Goal: Transaction & Acquisition: Download file/media

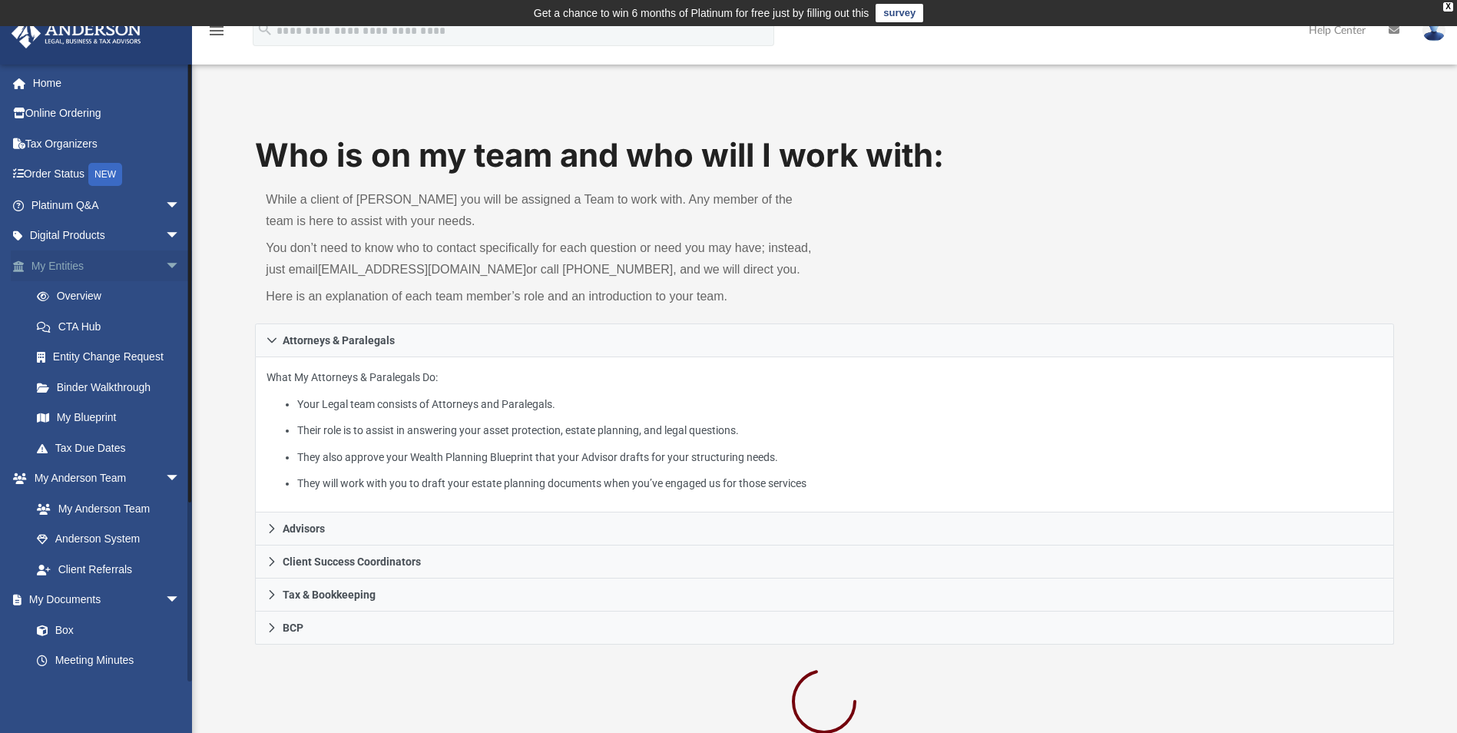
click at [94, 269] on link "My Entities arrow_drop_down" at bounding box center [107, 265] width 193 height 31
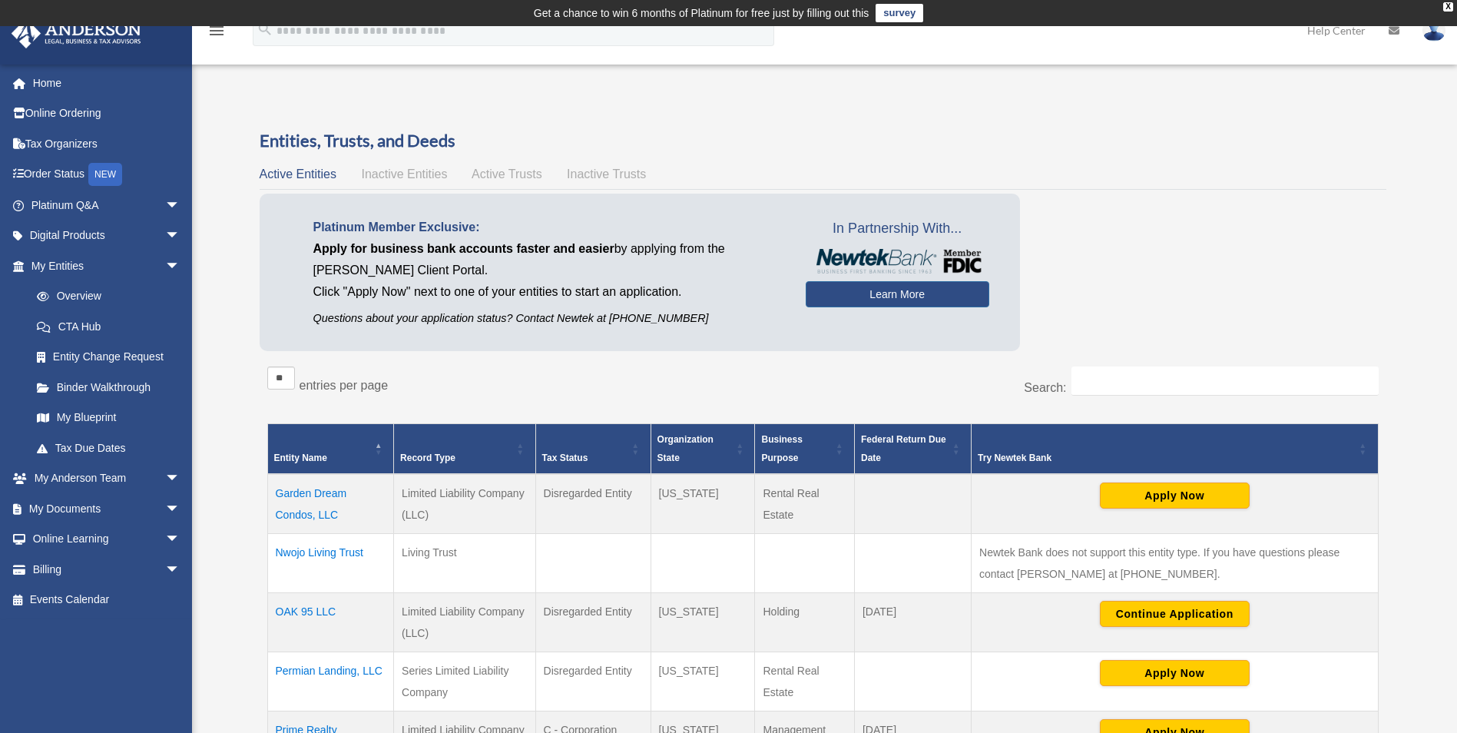
click at [341, 672] on td "Permian Landing, LLC" at bounding box center [330, 680] width 127 height 59
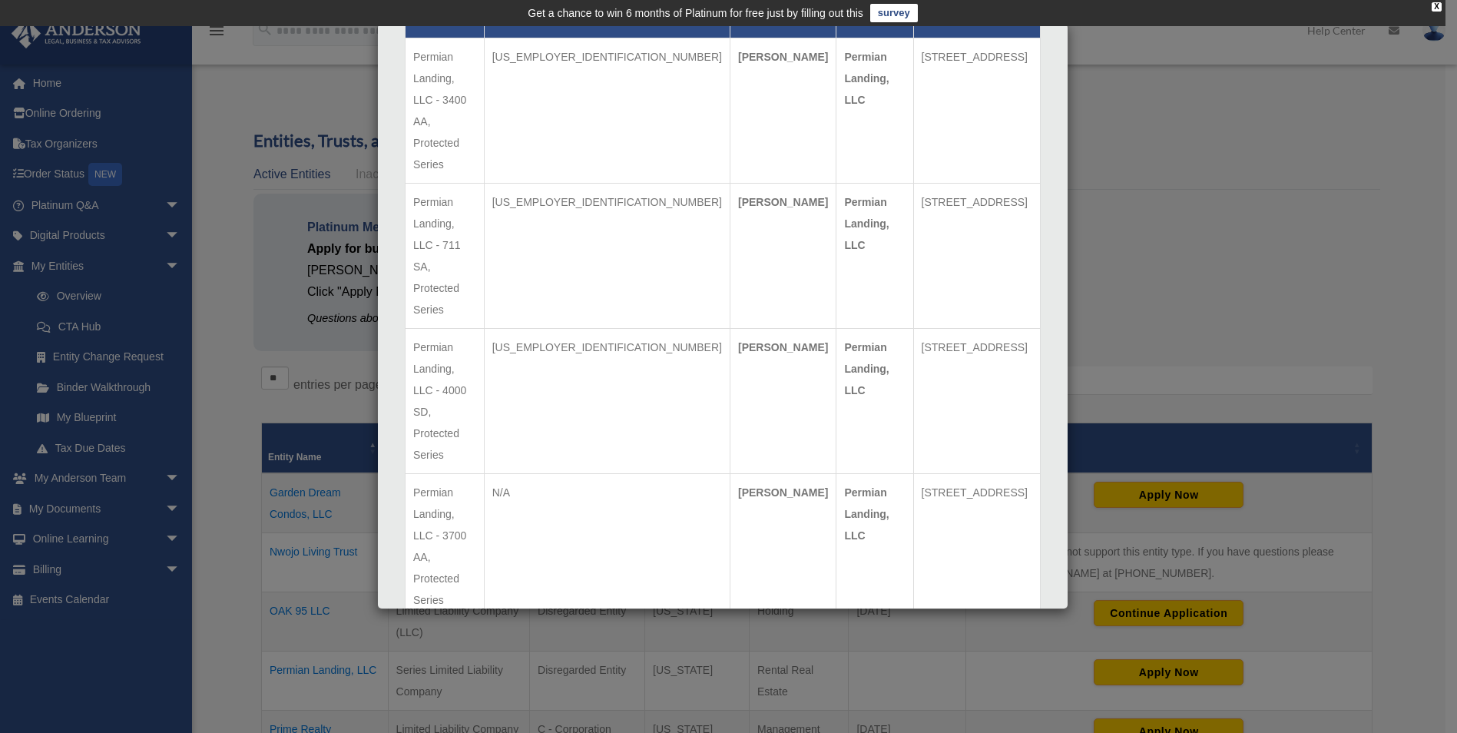
scroll to position [1795, 0]
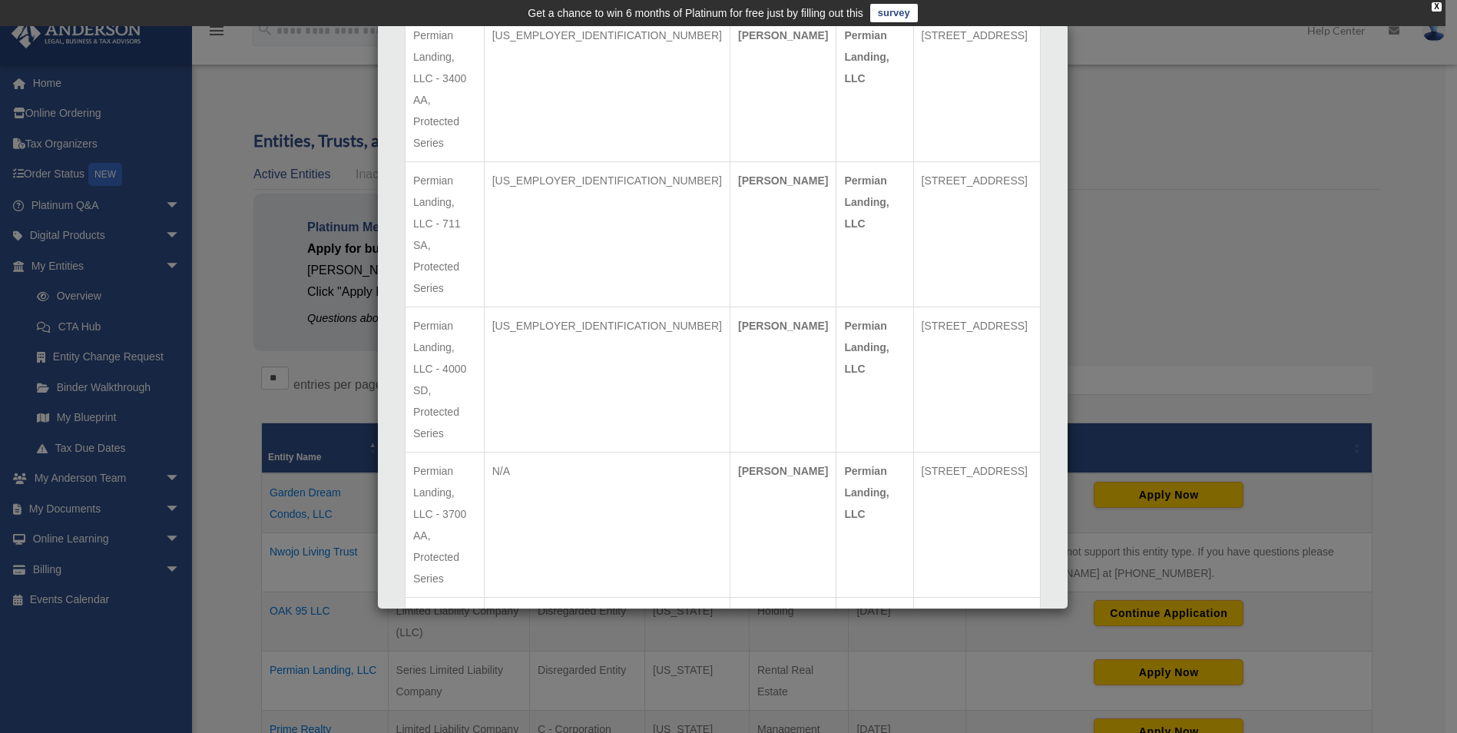
click at [245, 587] on div "Details × Articles Sent Organizational Date" at bounding box center [728, 366] width 1457 height 733
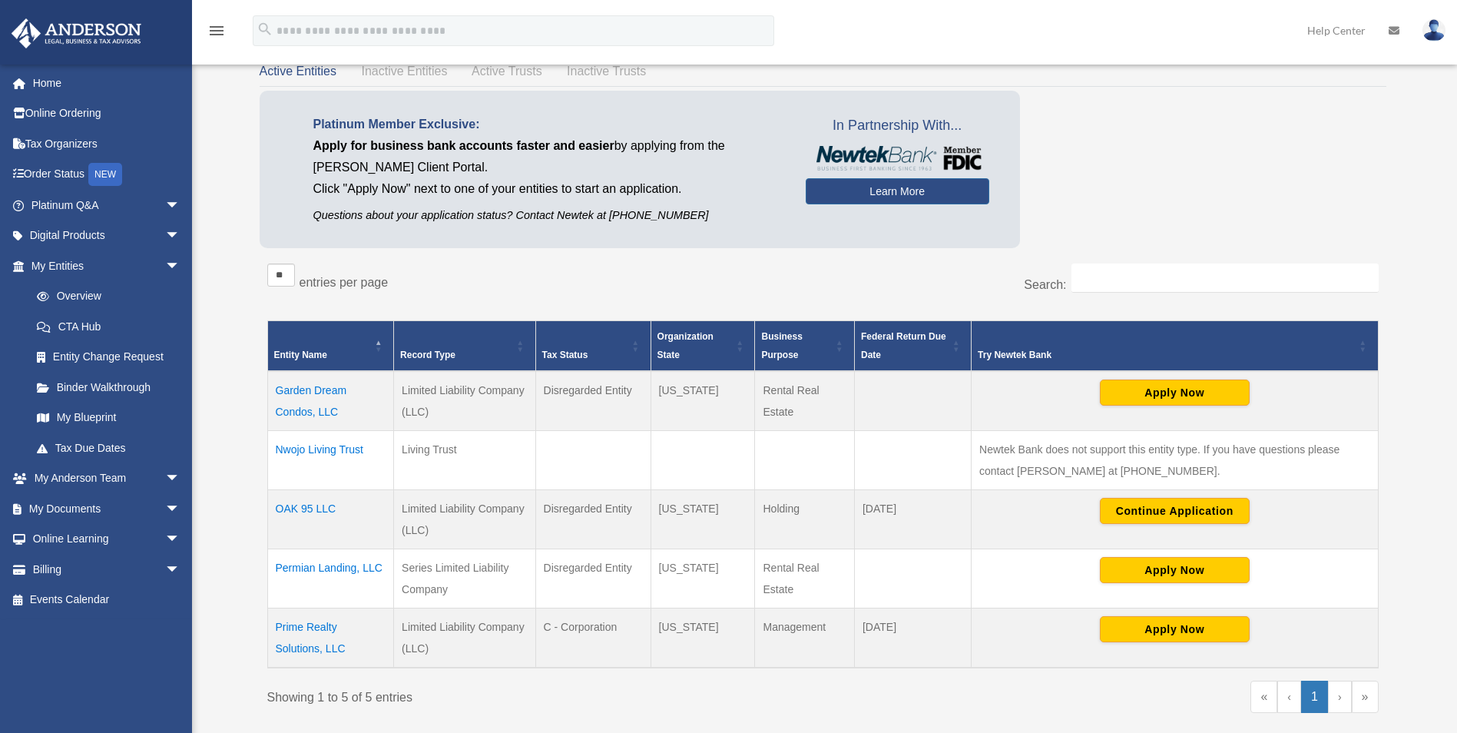
scroll to position [154, 0]
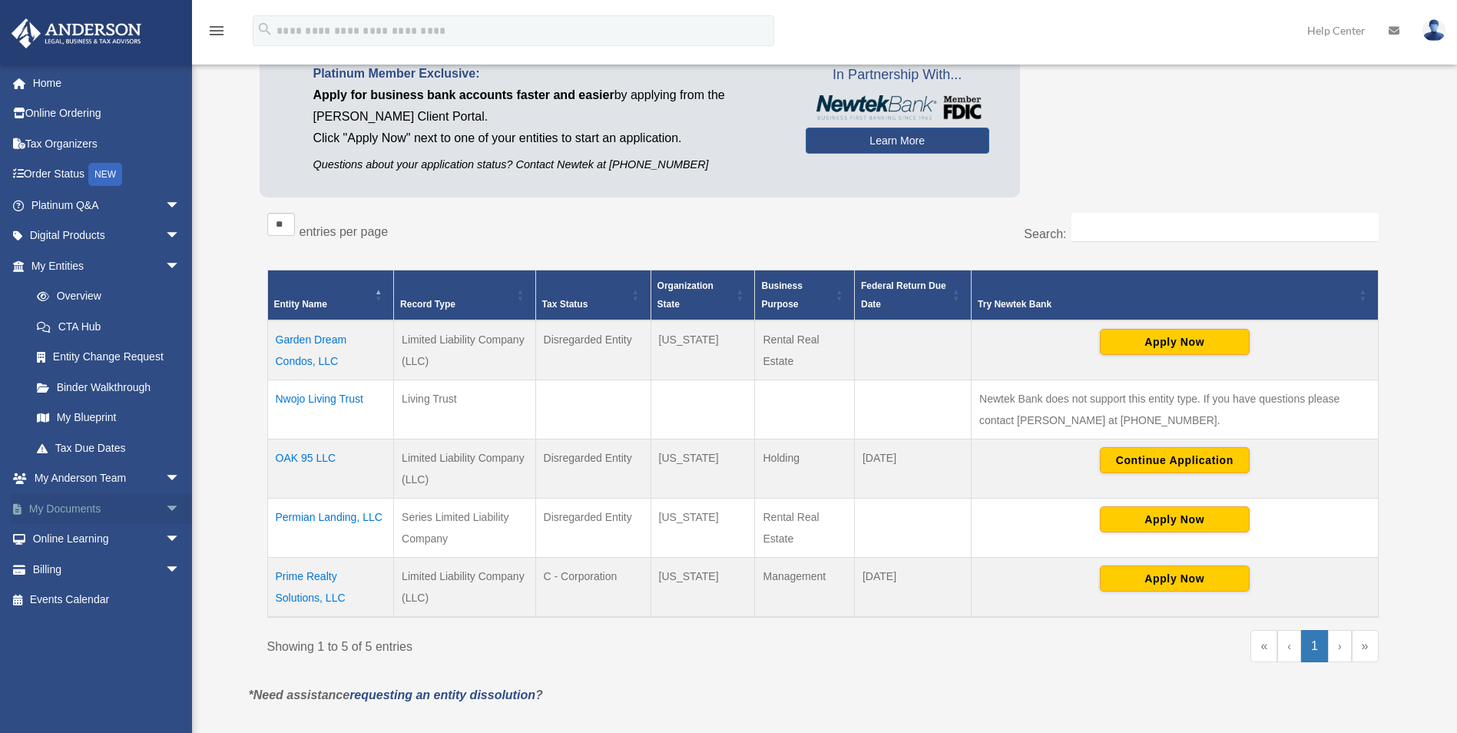
click at [127, 508] on link "My Documents arrow_drop_down" at bounding box center [107, 508] width 193 height 31
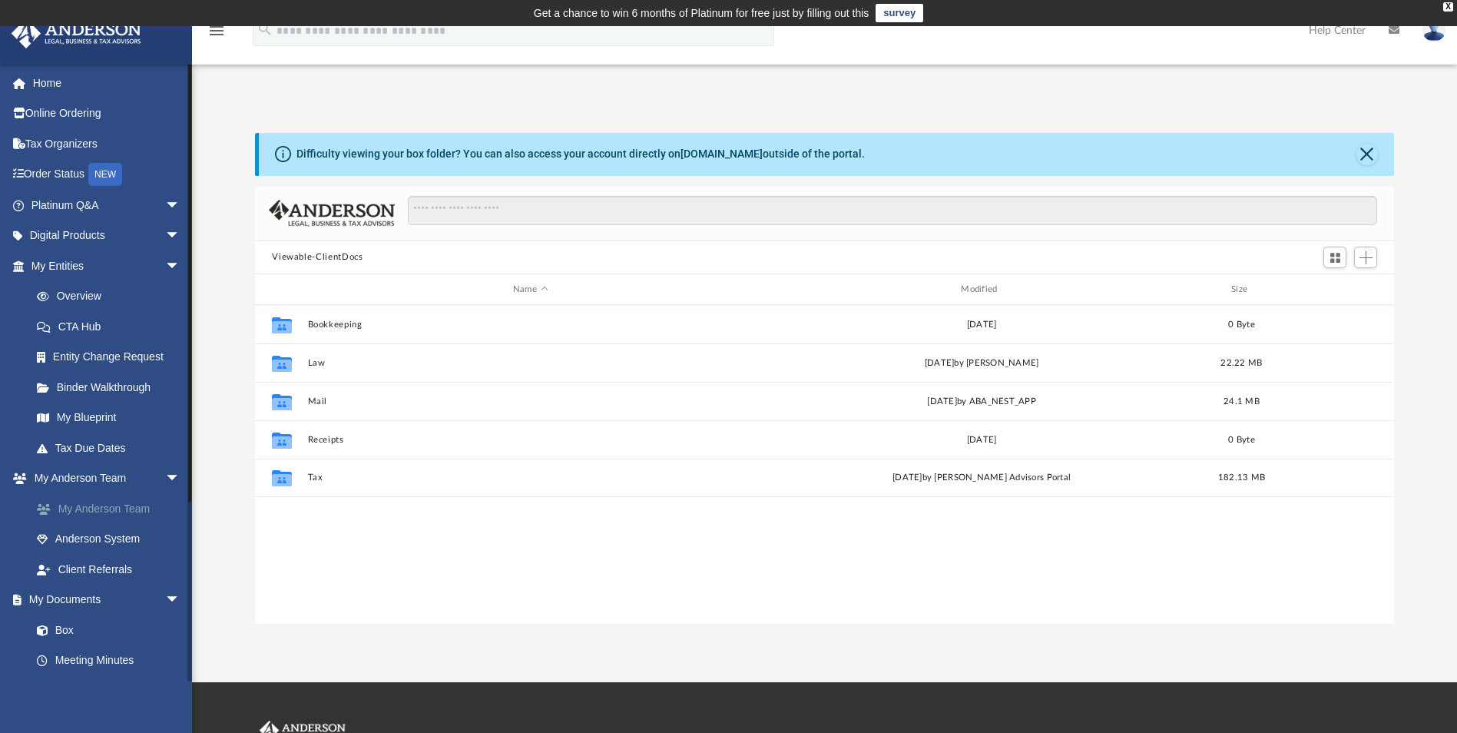
scroll to position [338, 1127]
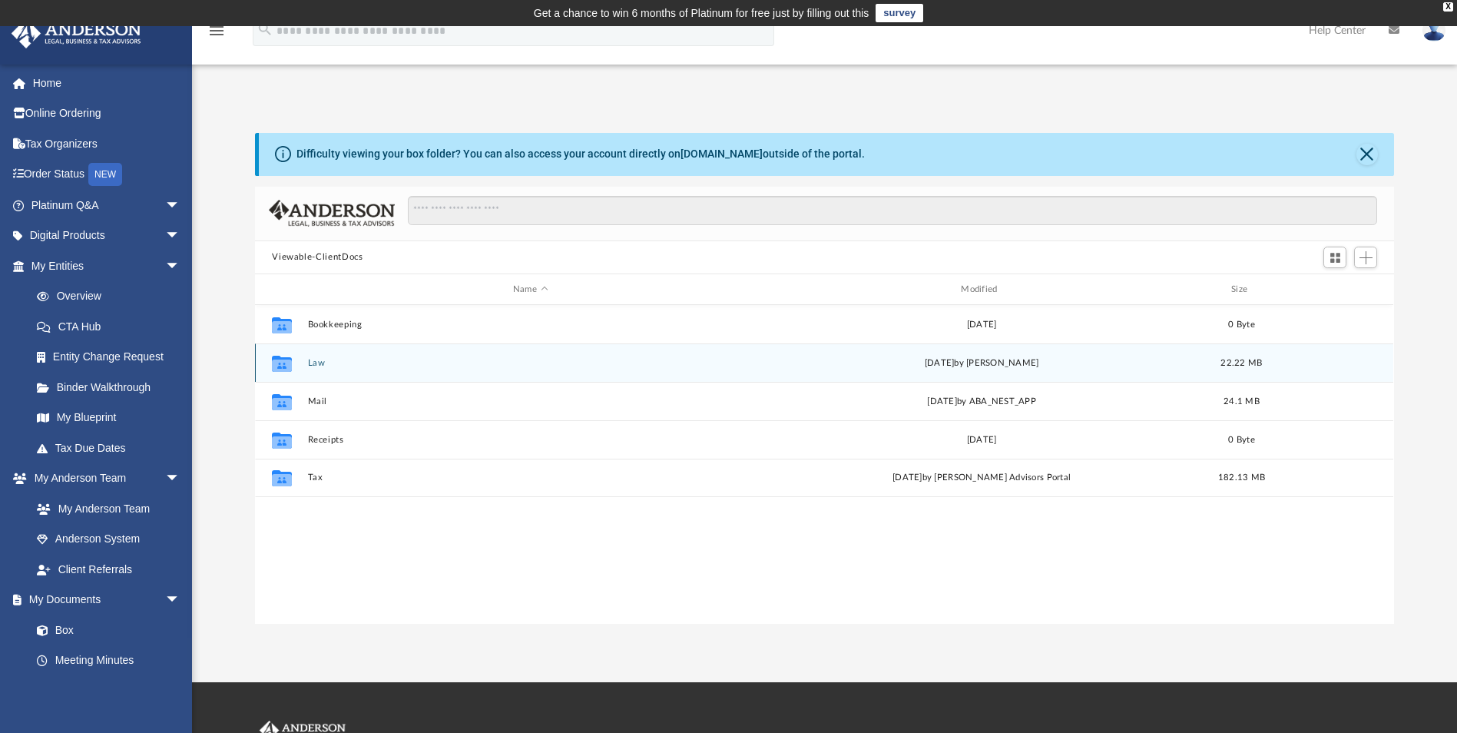
click at [411, 359] on button "Law" at bounding box center [530, 363] width 445 height 10
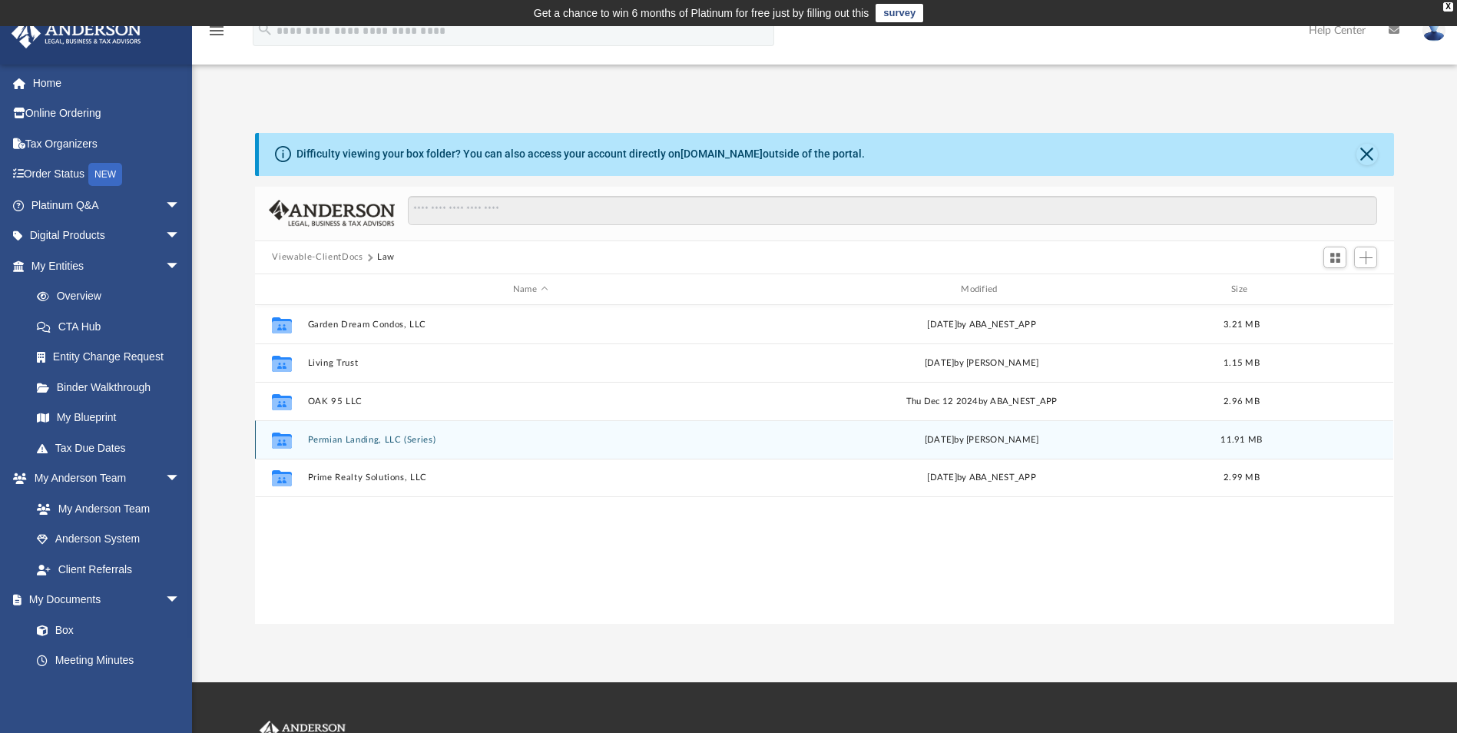
click at [415, 435] on button "Permian Landing, LLC (Series)" at bounding box center [530, 440] width 445 height 10
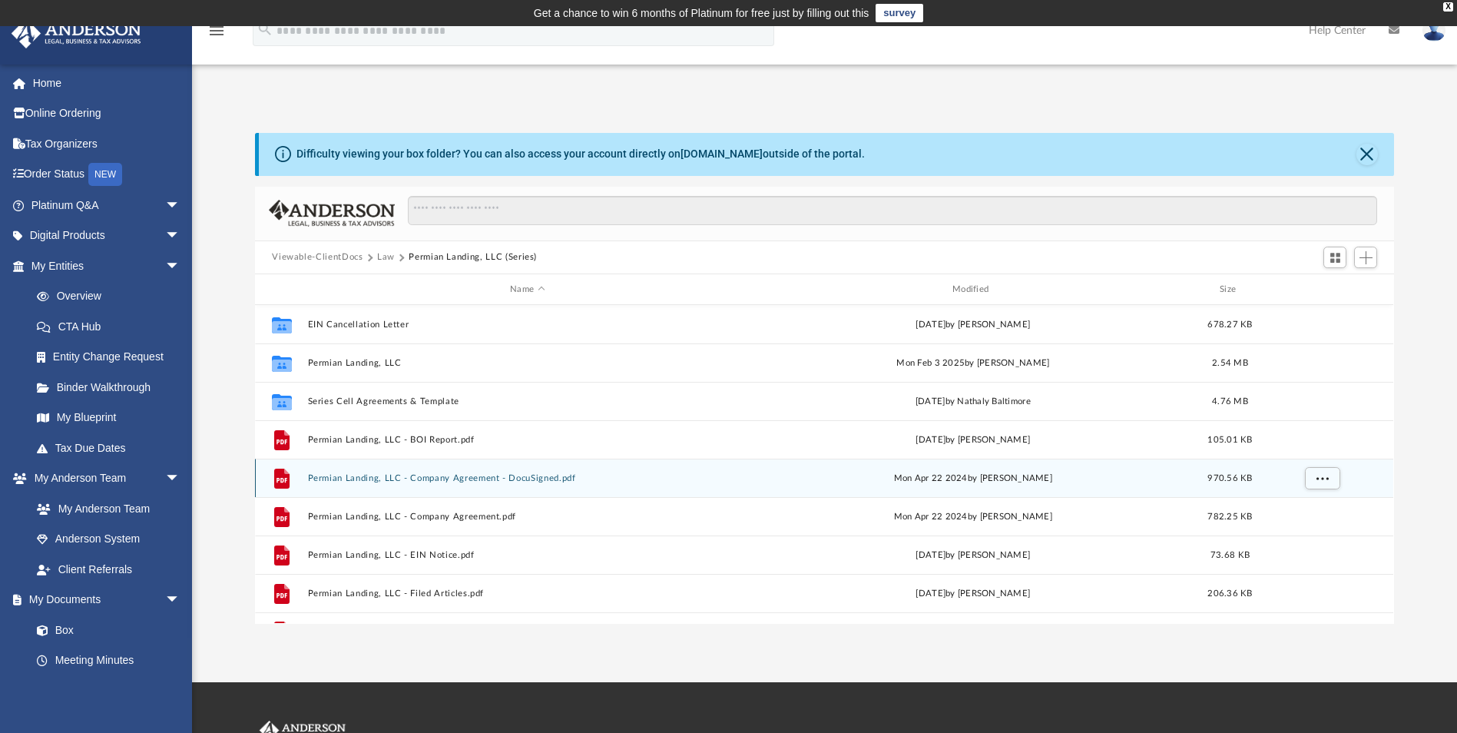
click at [582, 475] on button "Permian Landing, LLC - Company Agreement - DocuSigned.pdf" at bounding box center [527, 478] width 439 height 10
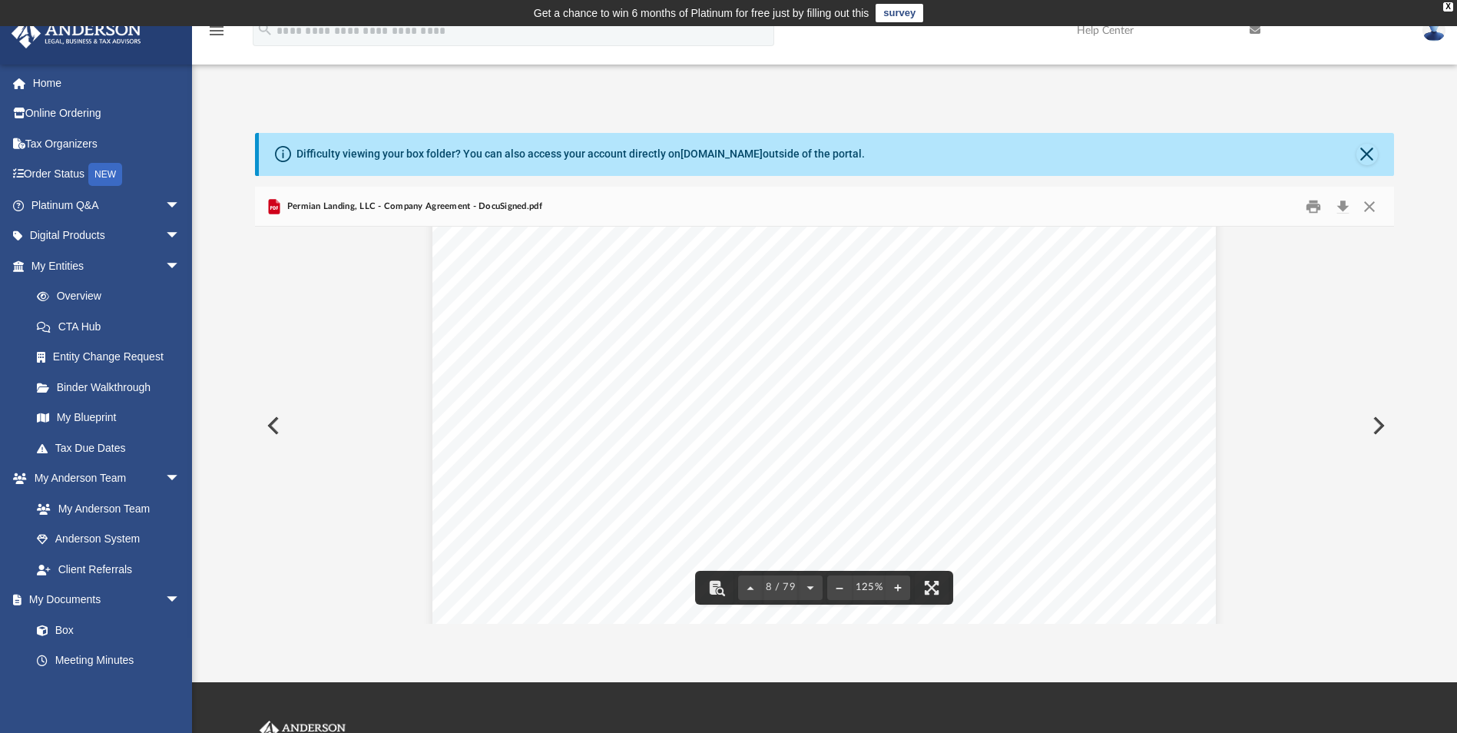
scroll to position [7448, 0]
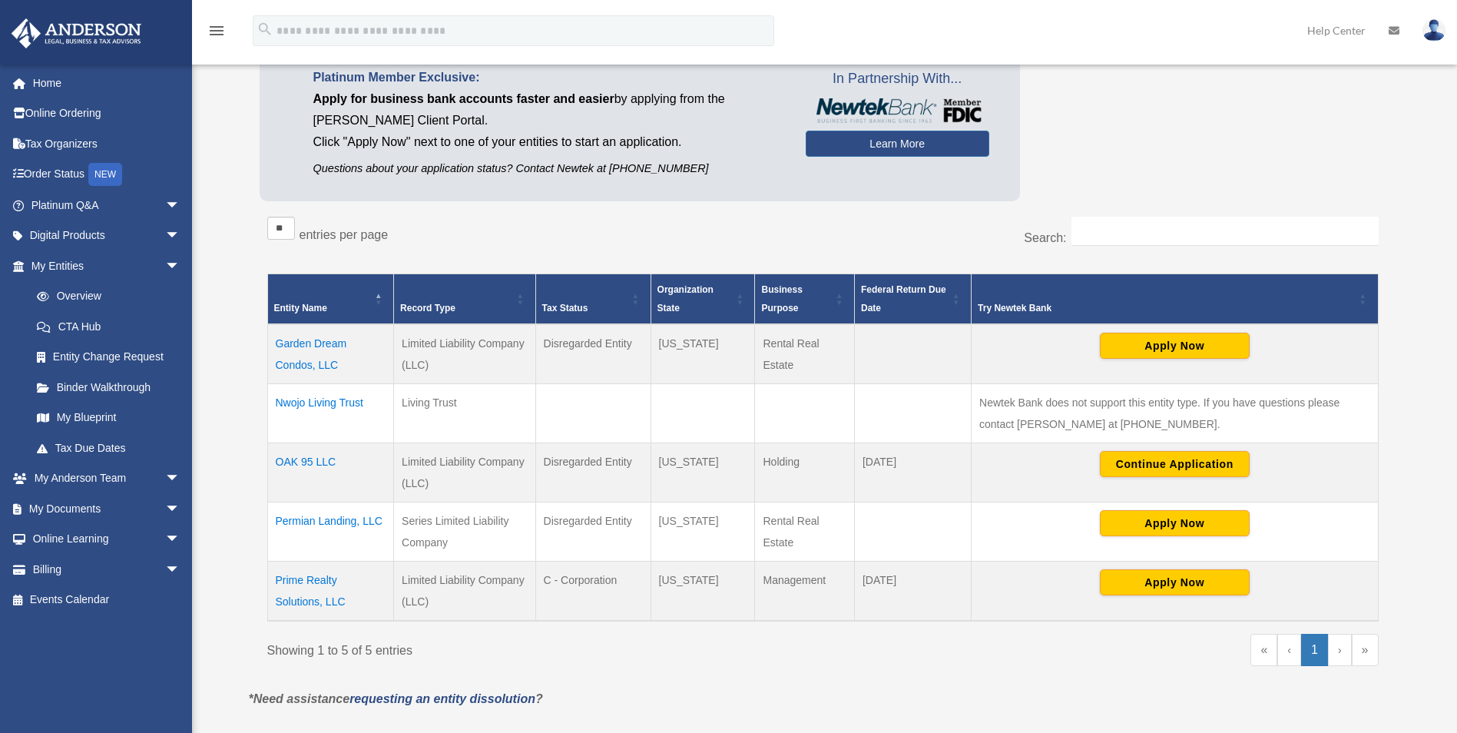
scroll to position [154, 0]
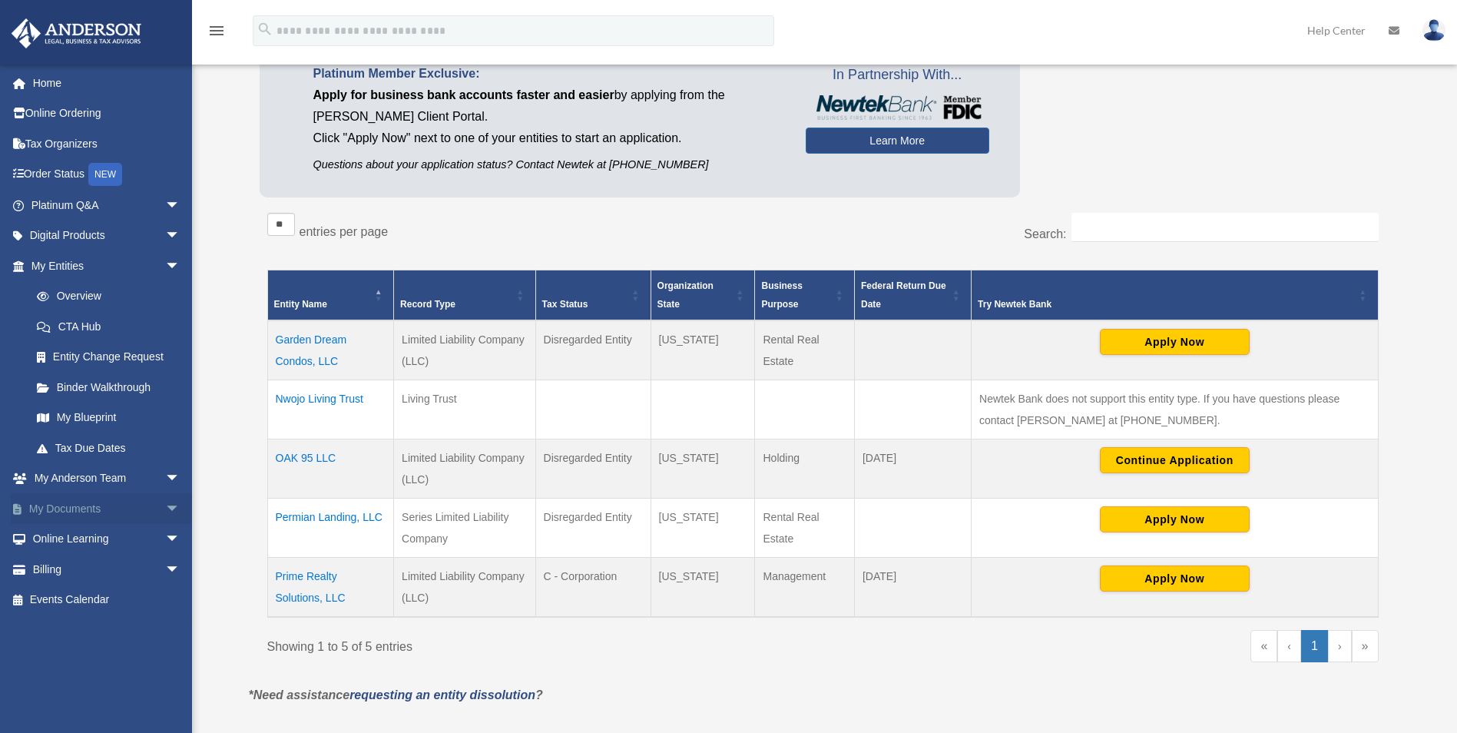
click at [104, 501] on link "My Documents arrow_drop_down" at bounding box center [107, 508] width 193 height 31
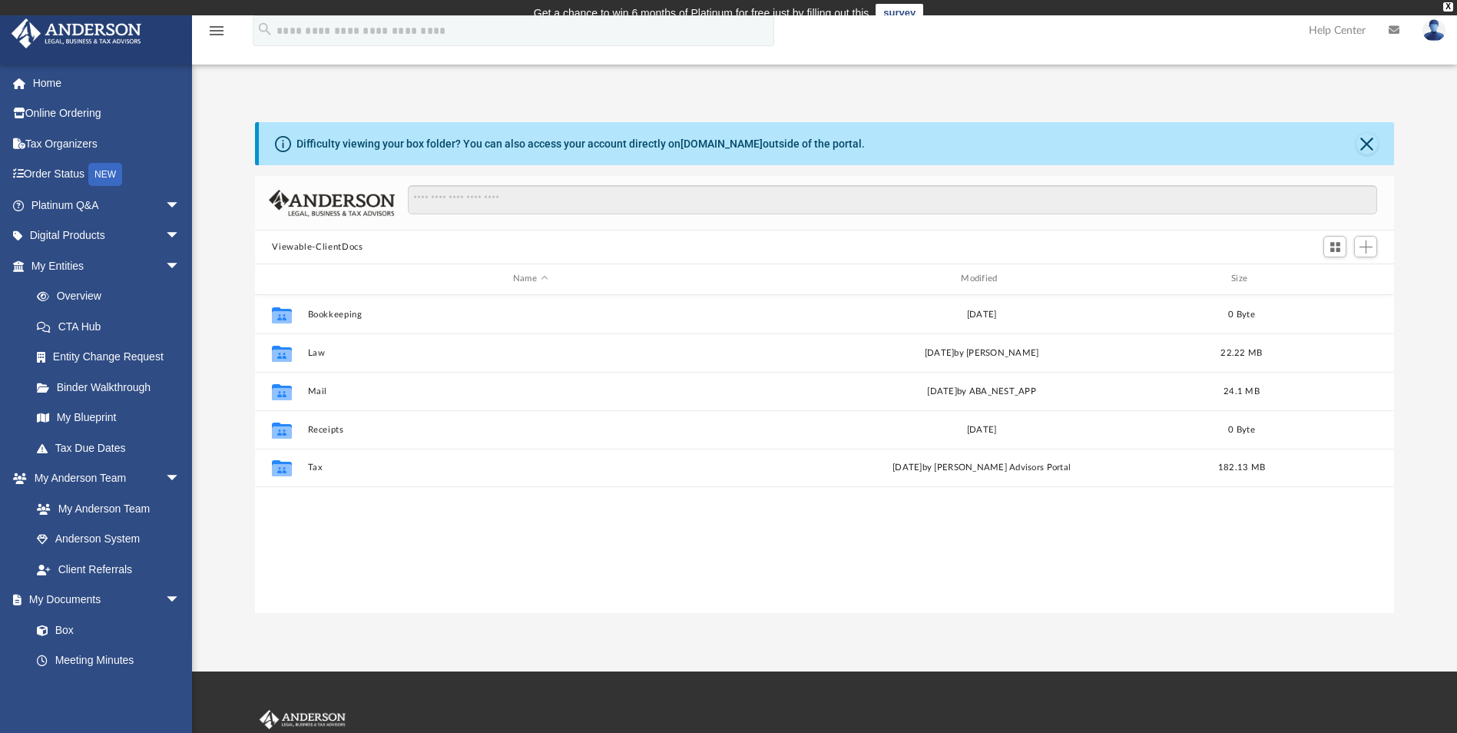
scroll to position [338, 1127]
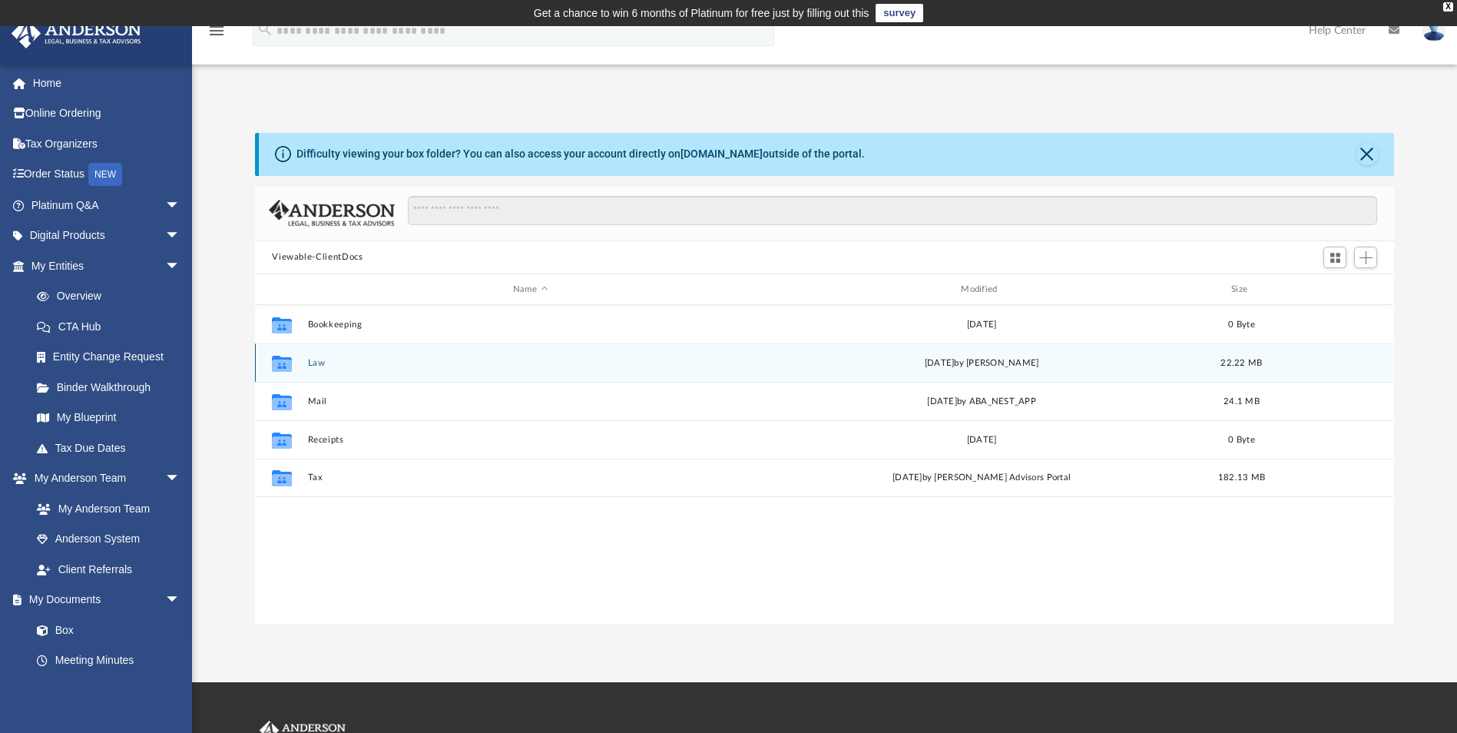
click at [366, 352] on div "Collaborated Folder Law [DATE] by [PERSON_NAME] 22.22 MB" at bounding box center [824, 362] width 1138 height 38
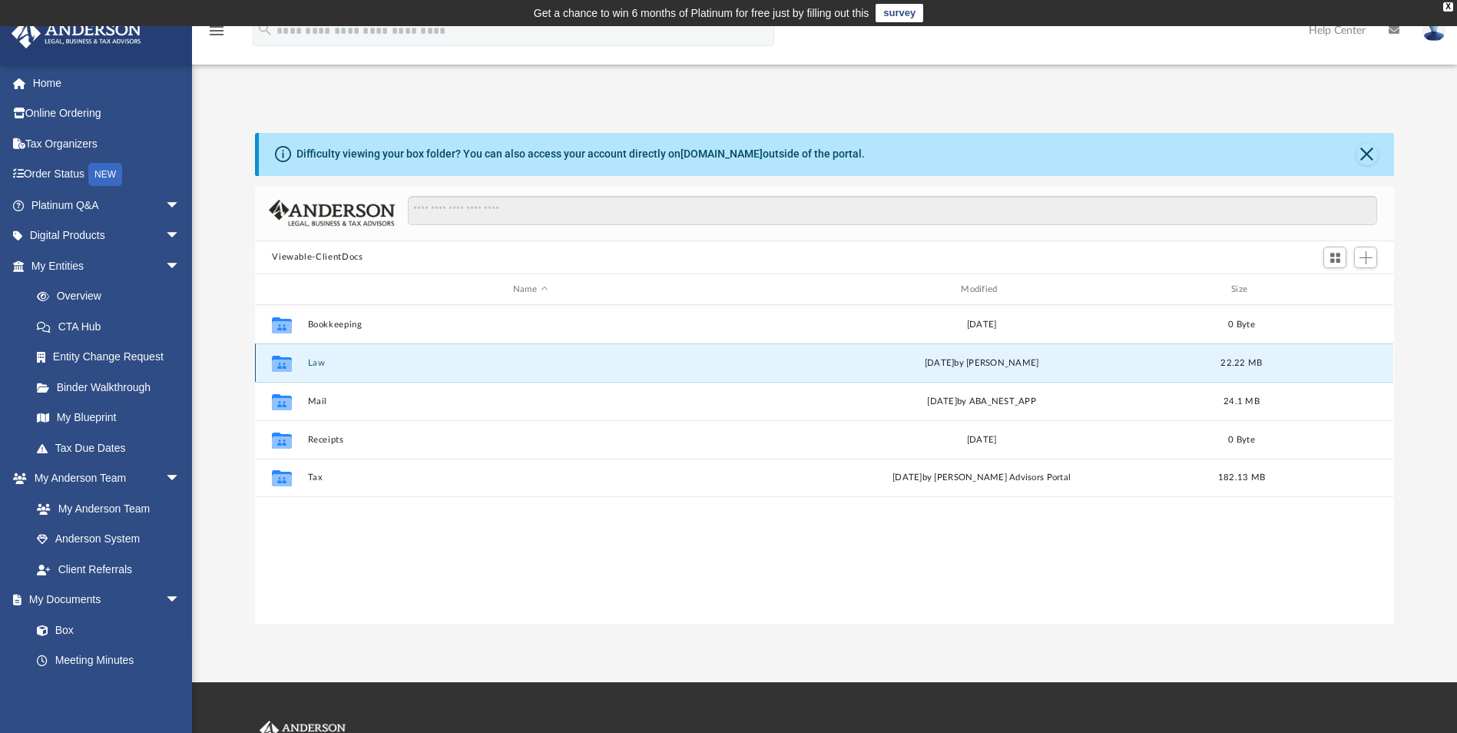
click at [312, 360] on button "Law" at bounding box center [530, 363] width 445 height 10
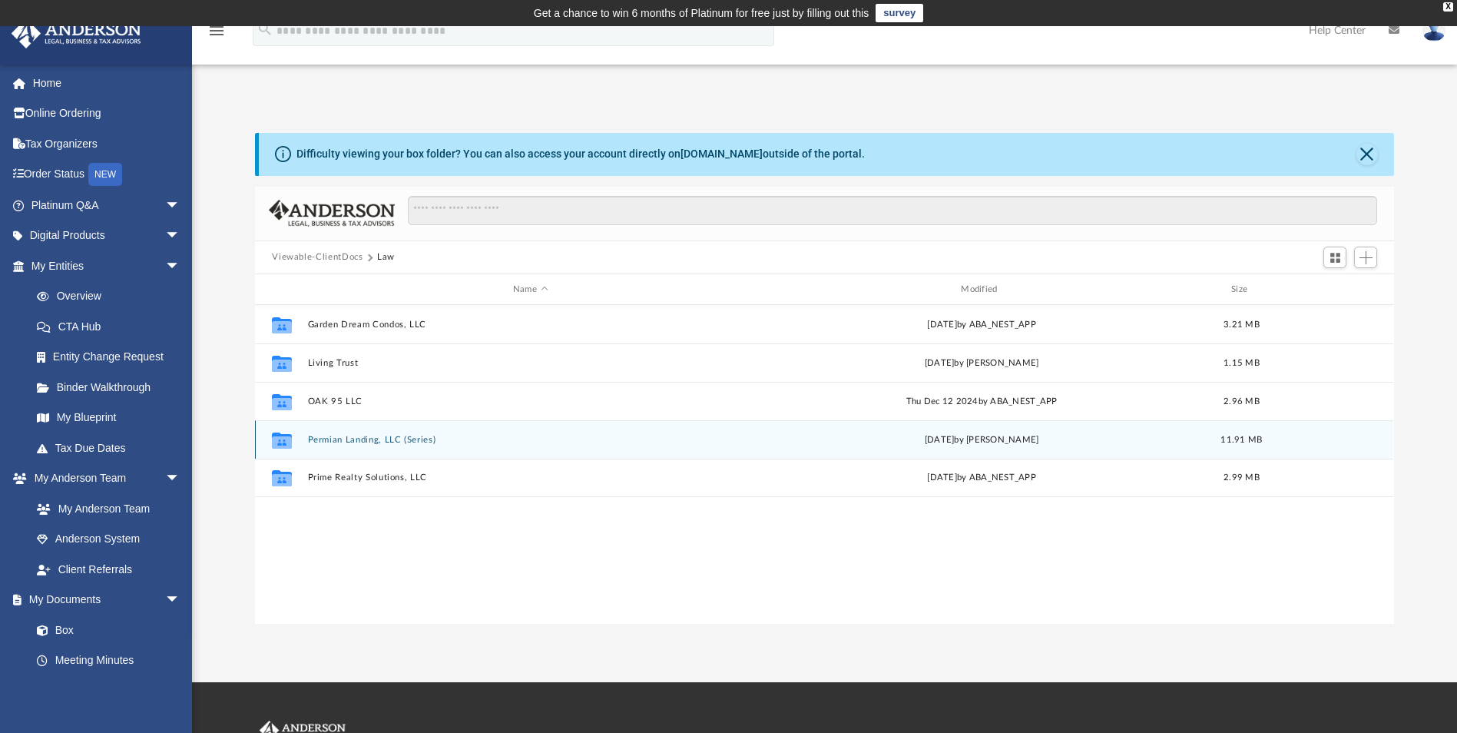
click at [382, 435] on button "Permian Landing, LLC (Series)" at bounding box center [530, 440] width 445 height 10
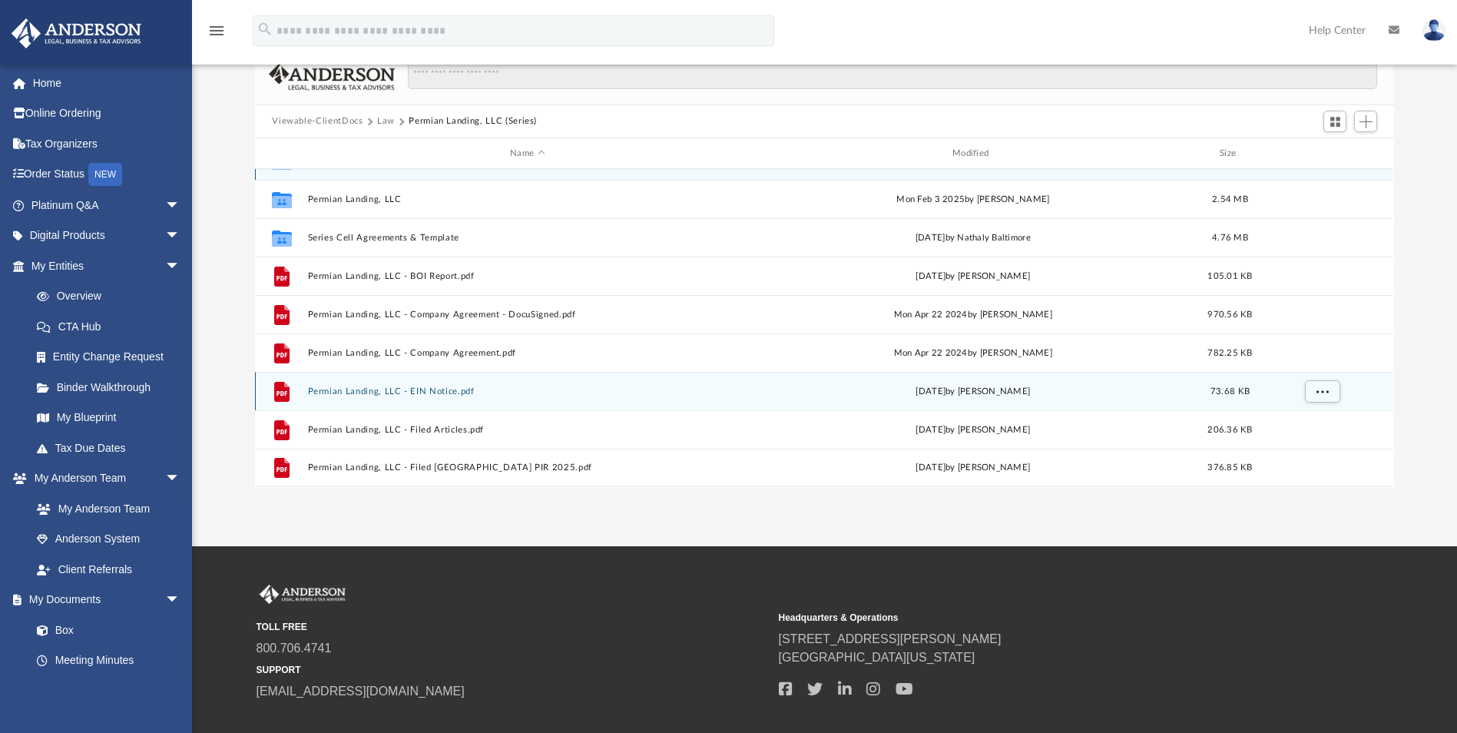
scroll to position [154, 0]
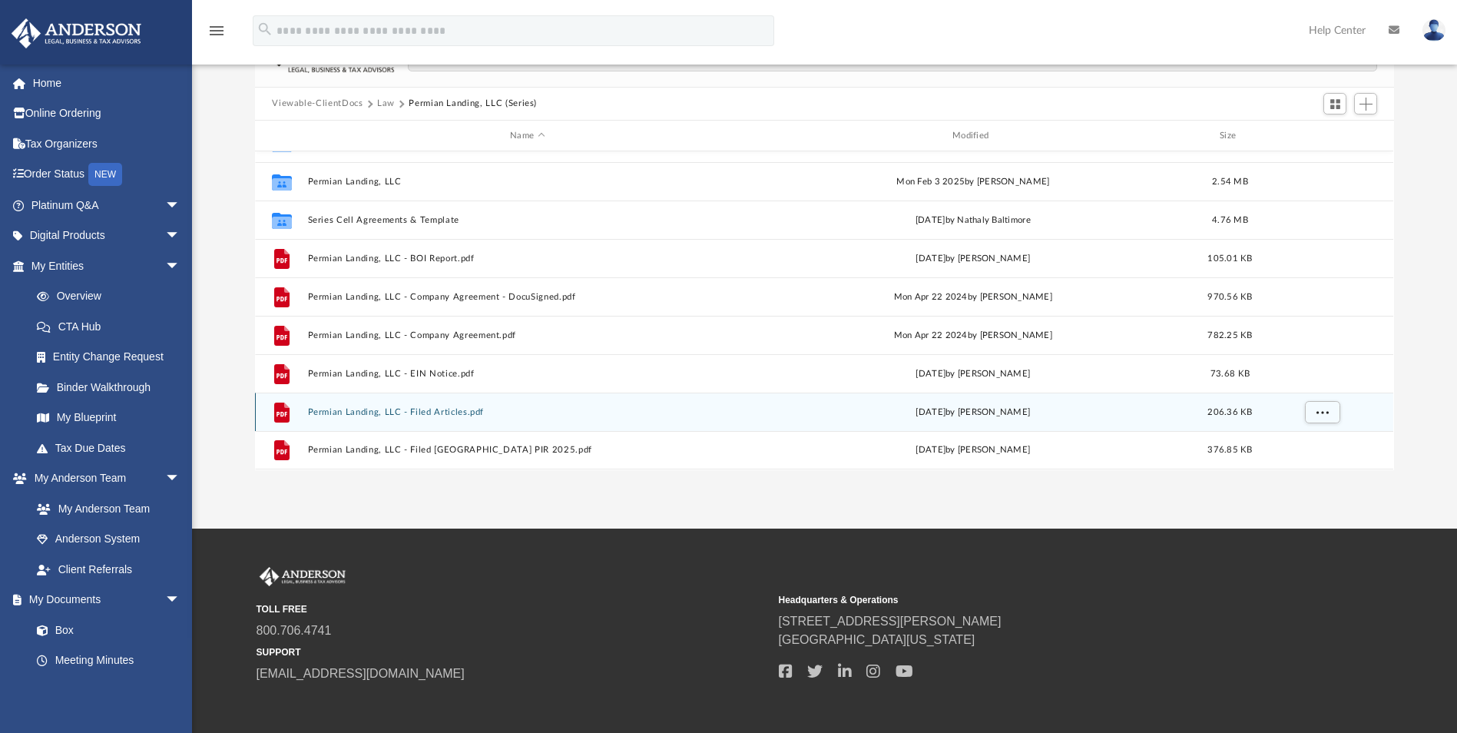
click at [548, 402] on div "File Permian Landing, LLC - Filed Articles.pdf Thu Apr 18 2024 by Jasmine Grays…" at bounding box center [824, 411] width 1138 height 38
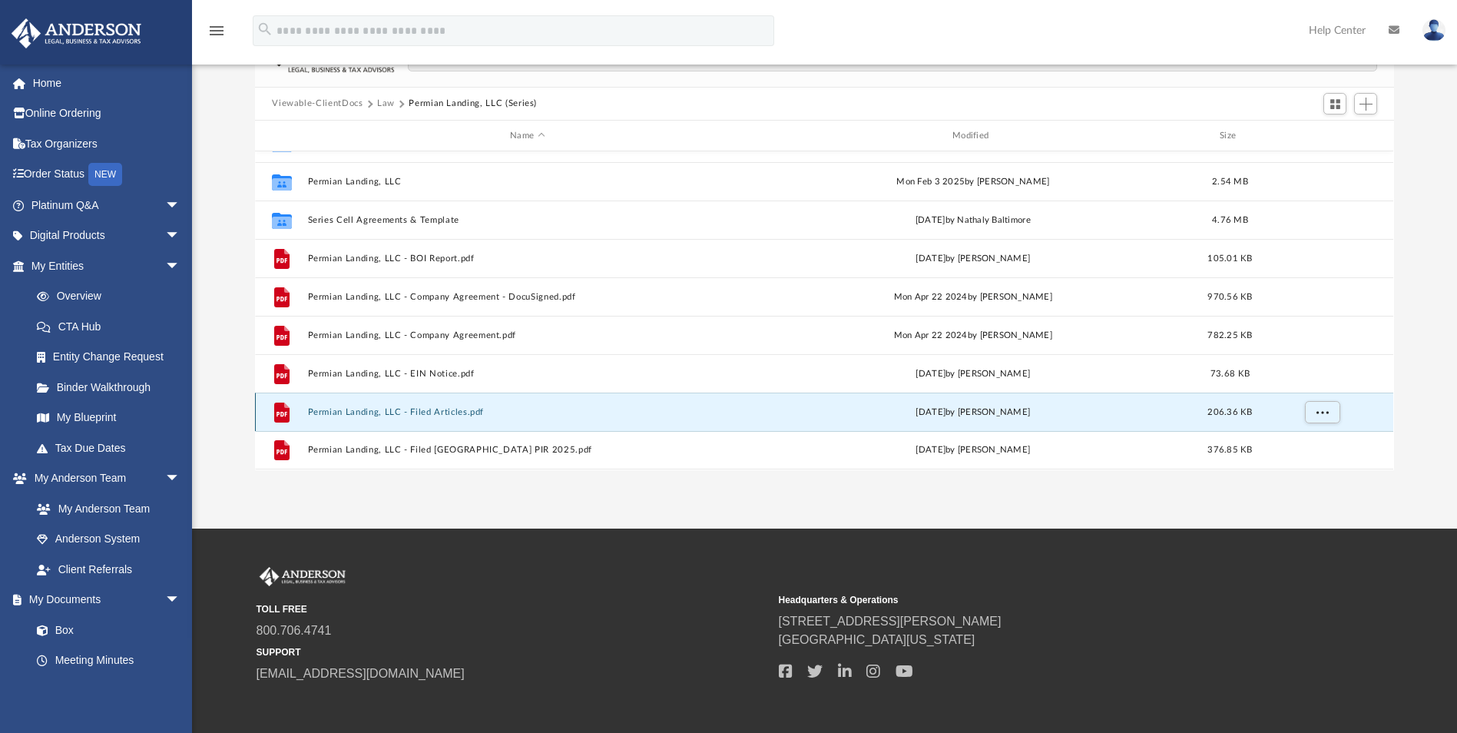
click at [462, 405] on div "File Permian Landing, LLC - Filed Articles.pdf Thu Apr 18 2024 by Jasmine Grays…" at bounding box center [824, 411] width 1138 height 38
click at [453, 412] on button "Permian Landing, LLC - Filed Articles.pdf" at bounding box center [527, 412] width 439 height 10
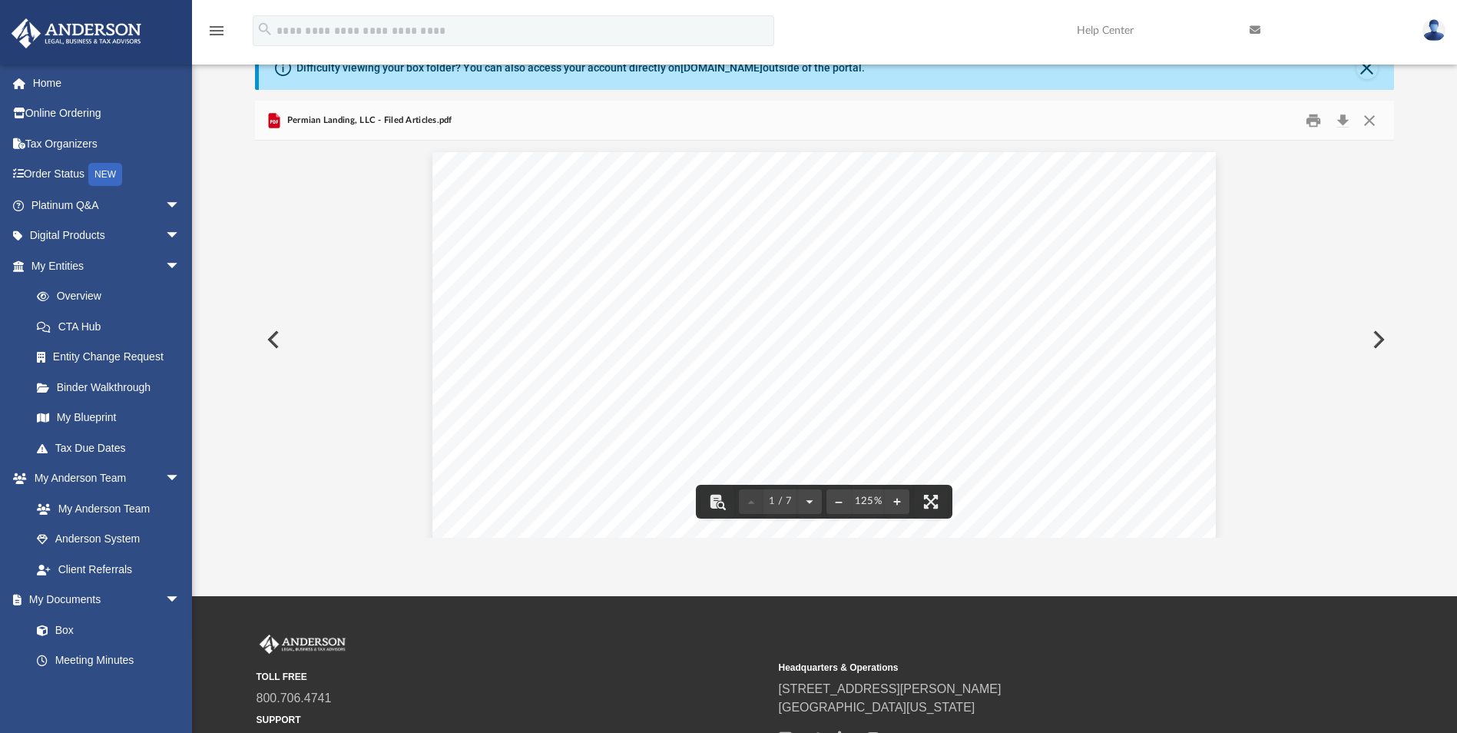
scroll to position [0, 0]
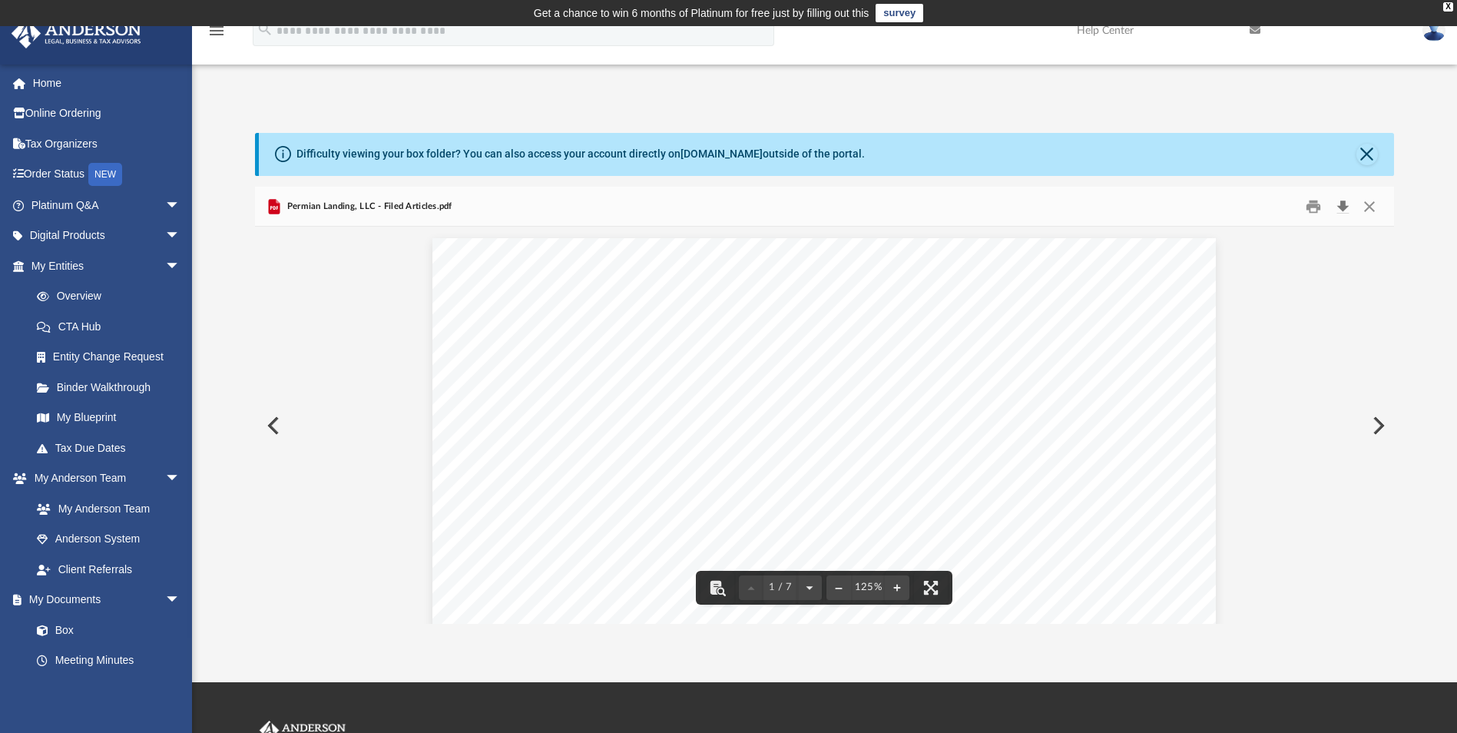
click at [1341, 204] on button "Download" at bounding box center [1342, 206] width 28 height 24
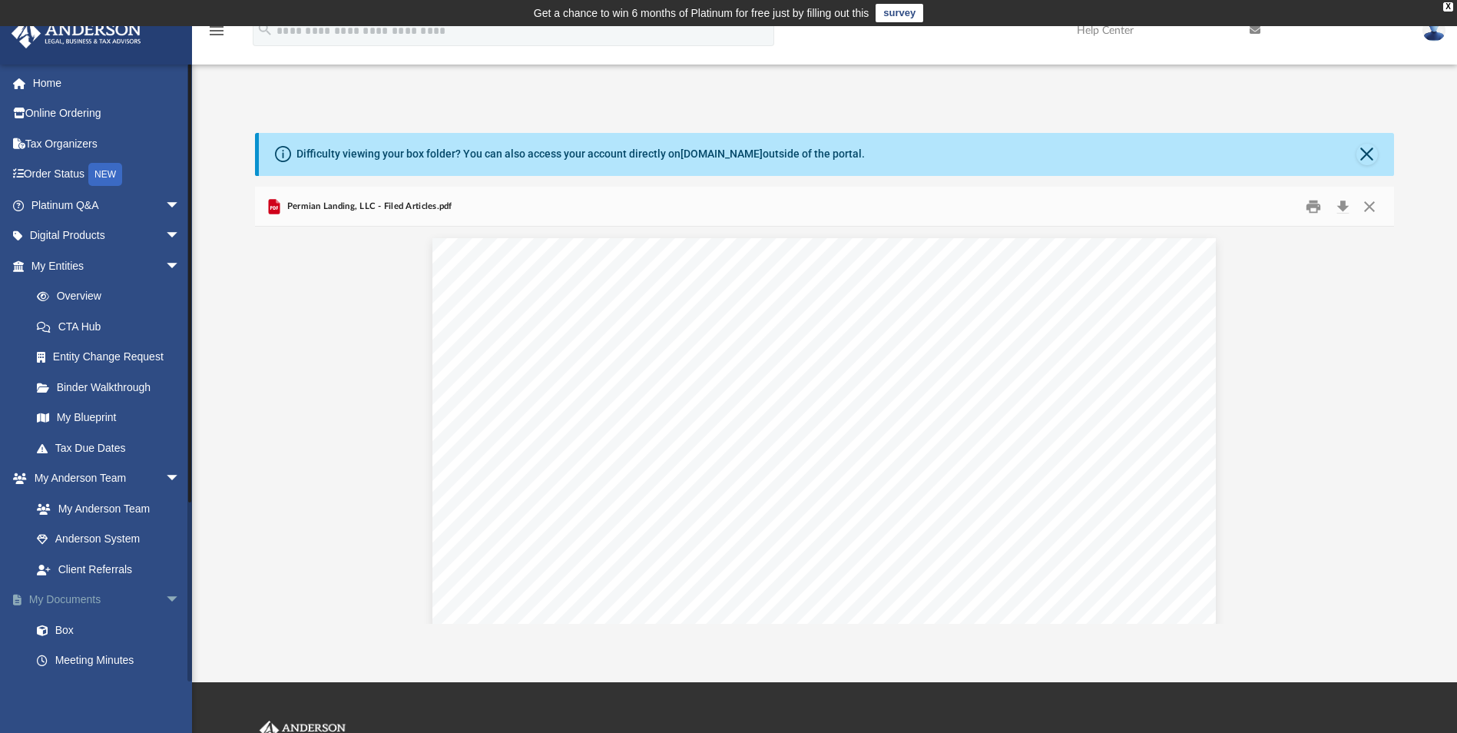
click at [68, 598] on link "My Documents arrow_drop_down" at bounding box center [107, 599] width 193 height 31
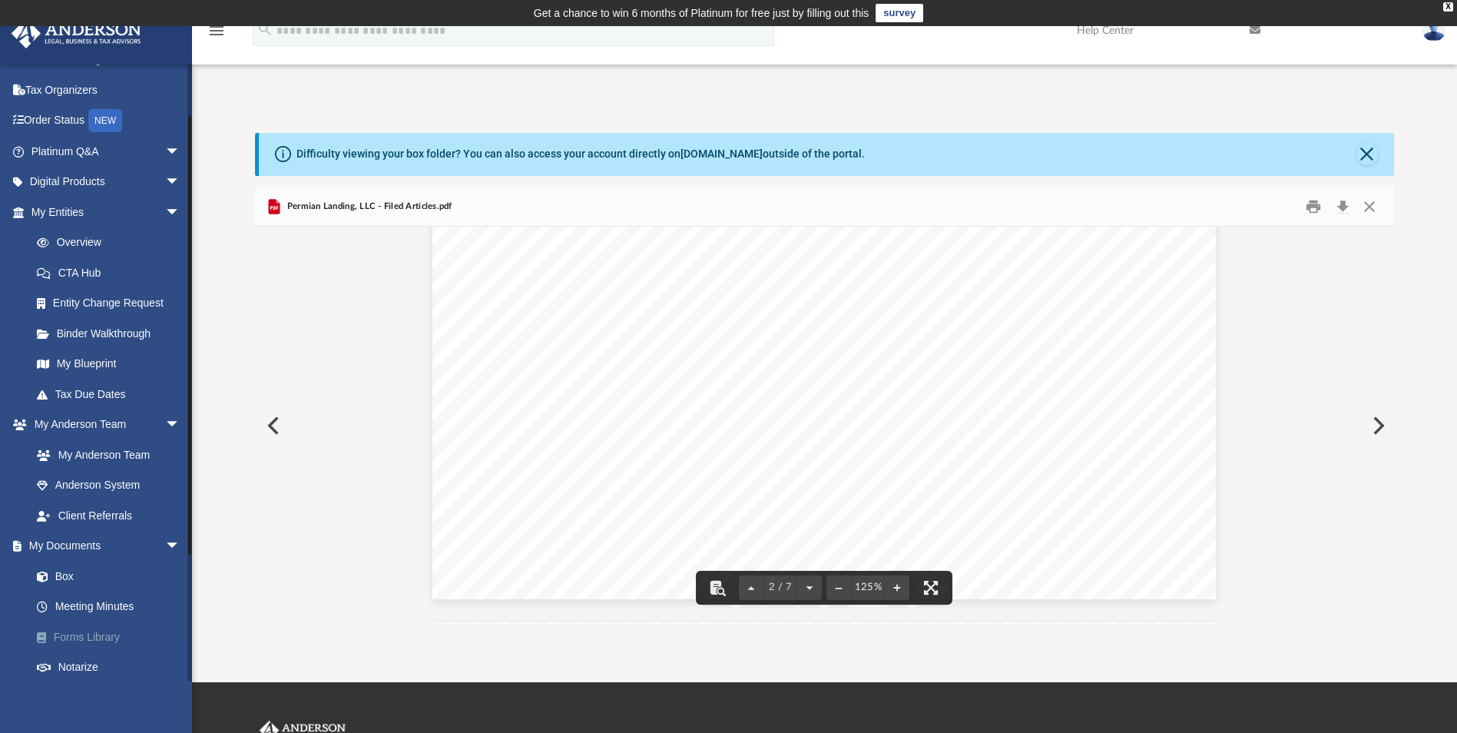
scroll to position [77, 0]
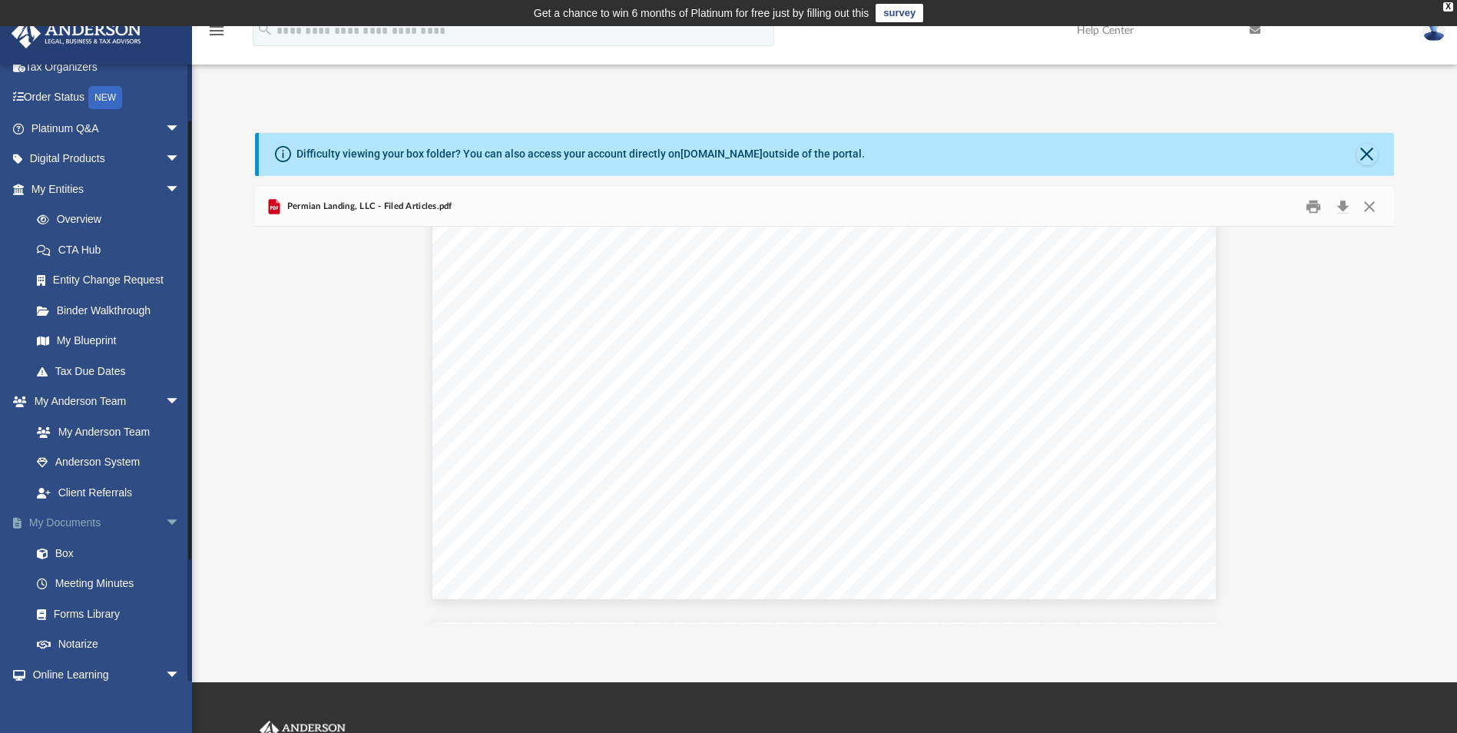
click at [78, 518] on link "My Documents arrow_drop_down" at bounding box center [107, 523] width 193 height 31
click at [61, 553] on link "Box" at bounding box center [112, 552] width 182 height 31
click at [63, 548] on link "Box" at bounding box center [112, 552] width 182 height 31
click at [78, 520] on link "My Documents arrow_drop_down" at bounding box center [107, 523] width 193 height 31
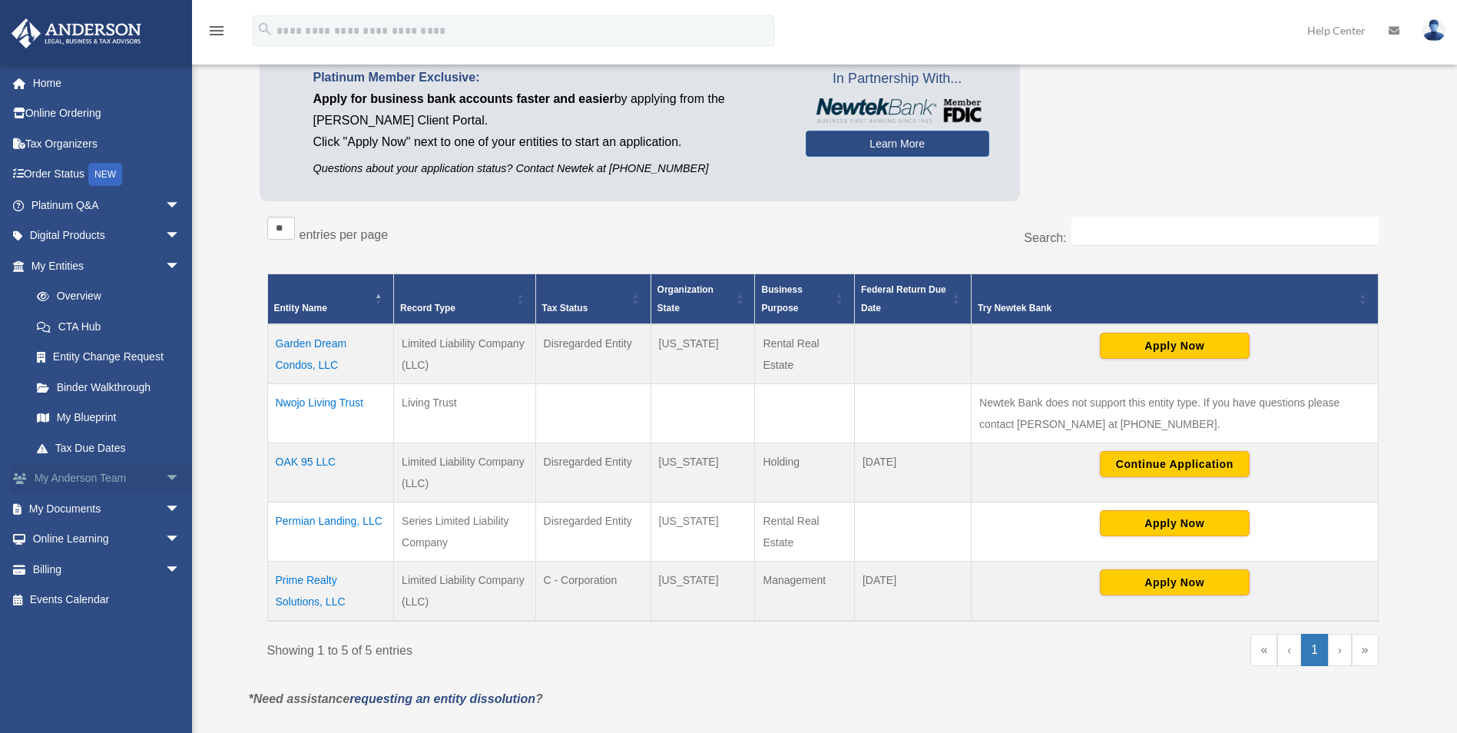
scroll to position [154, 0]
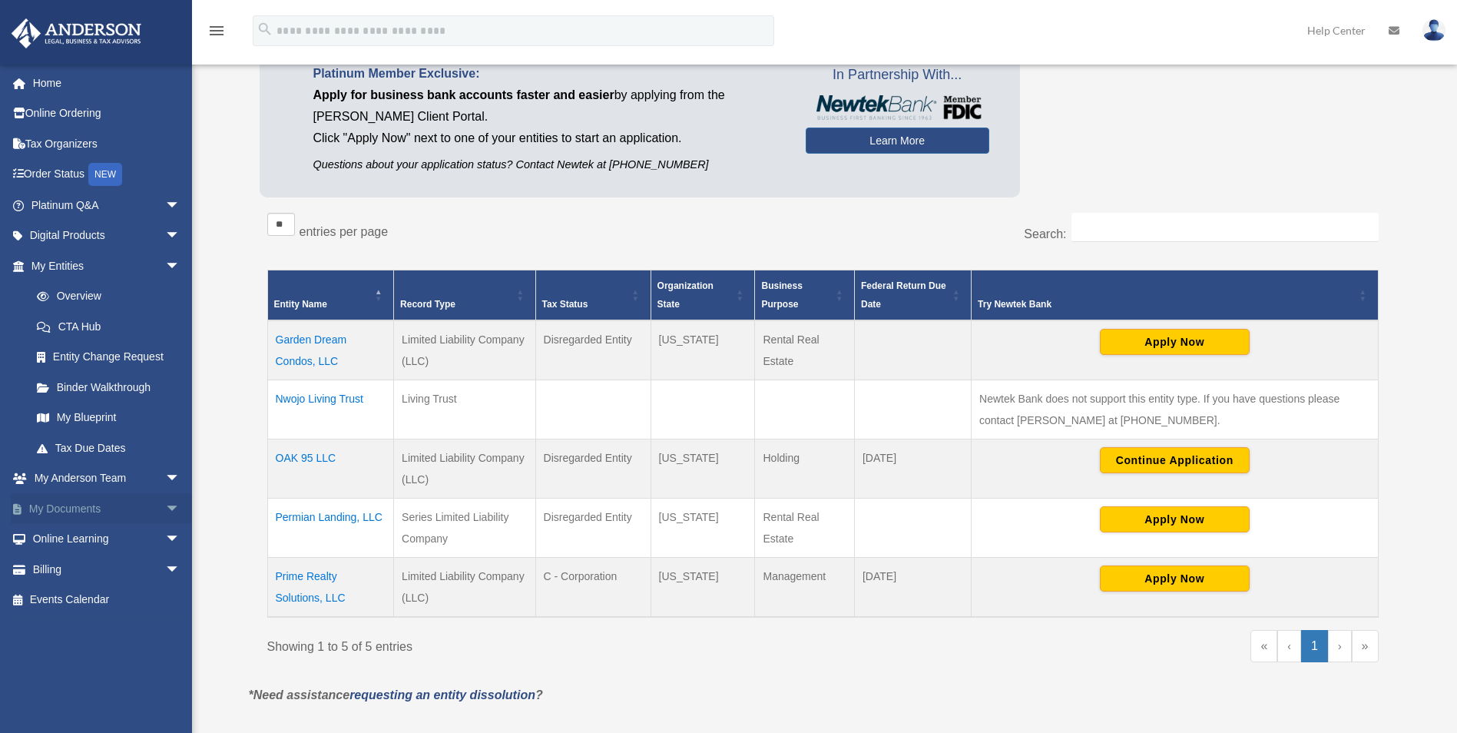
click at [70, 501] on link "My Documents arrow_drop_down" at bounding box center [107, 508] width 193 height 31
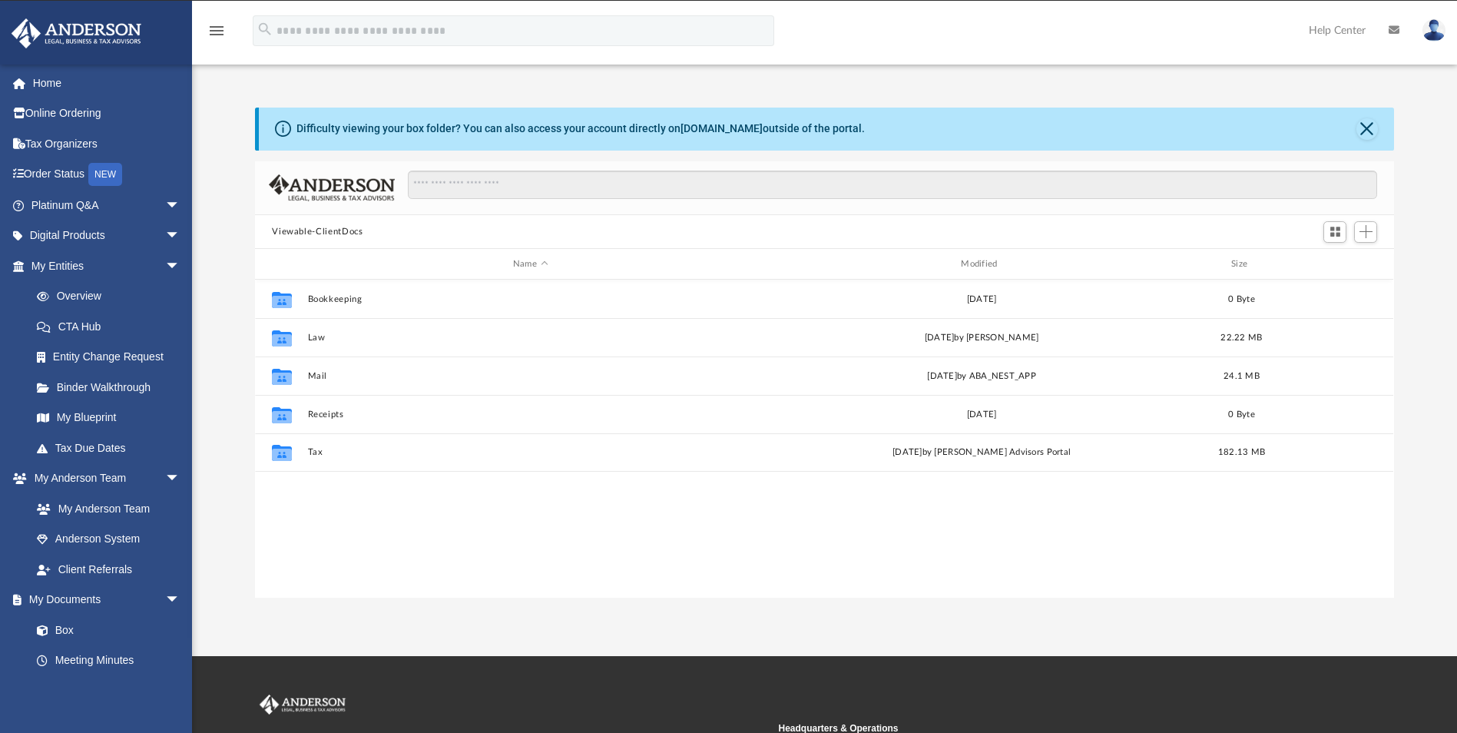
scroll to position [338, 1127]
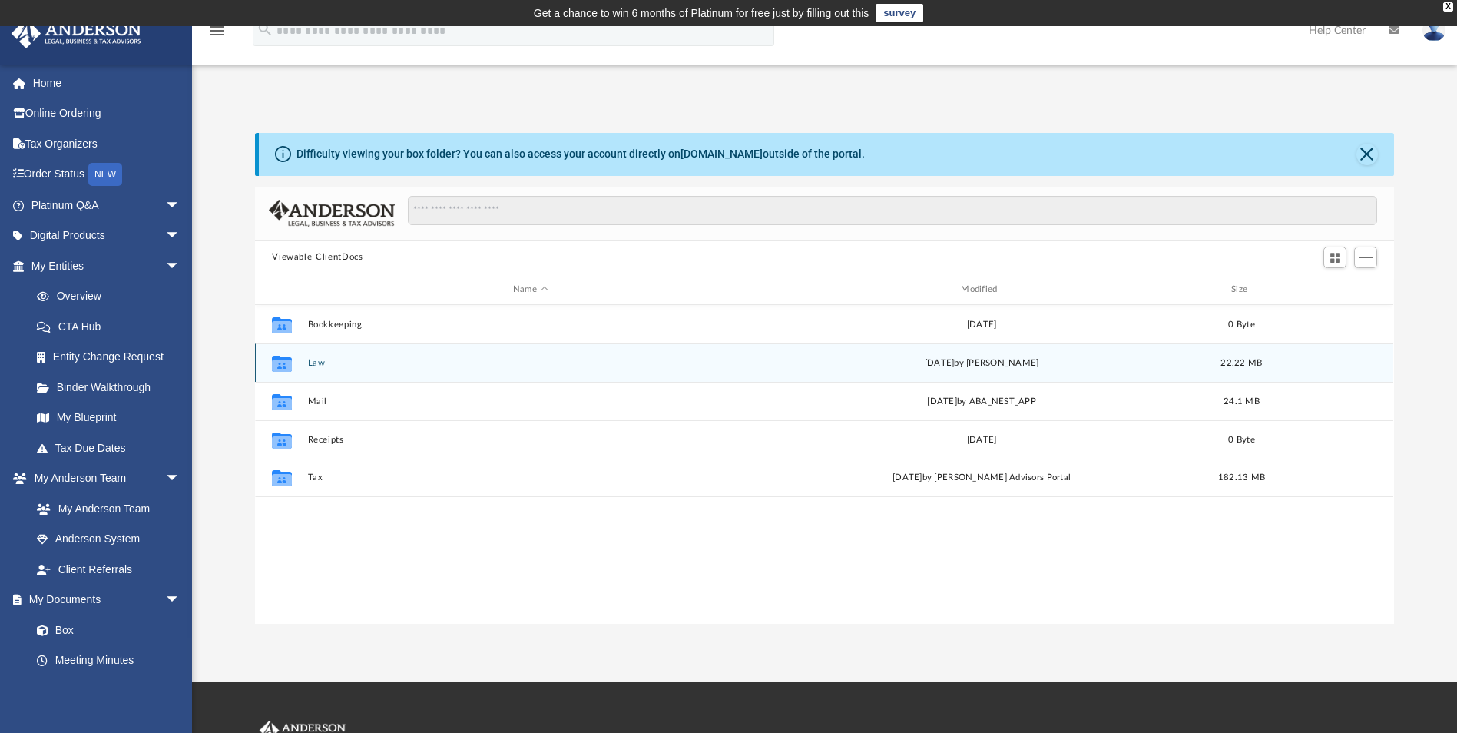
click at [325, 352] on div "Collaborated Folder Law [DATE] by [PERSON_NAME] 22.22 MB" at bounding box center [824, 362] width 1138 height 38
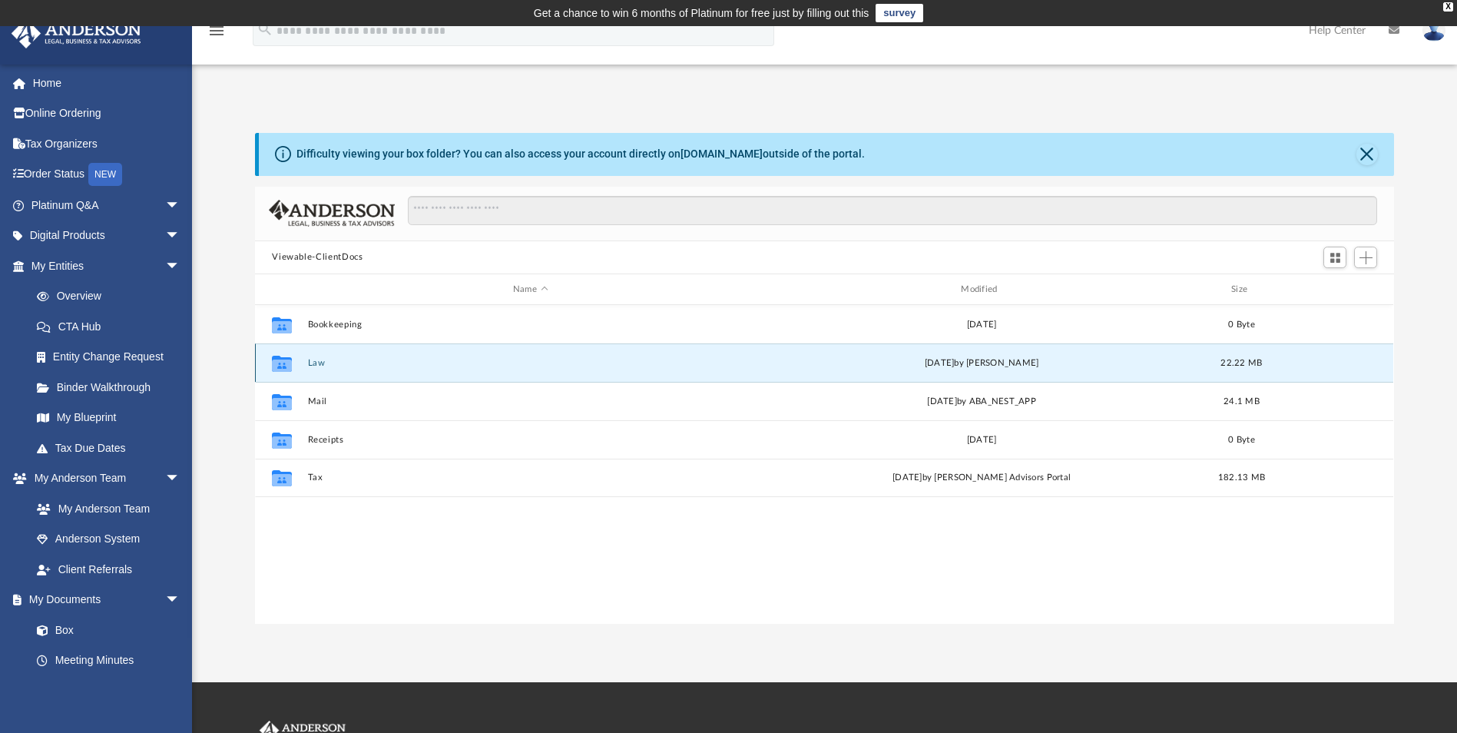
click at [316, 359] on button "Law" at bounding box center [530, 363] width 445 height 10
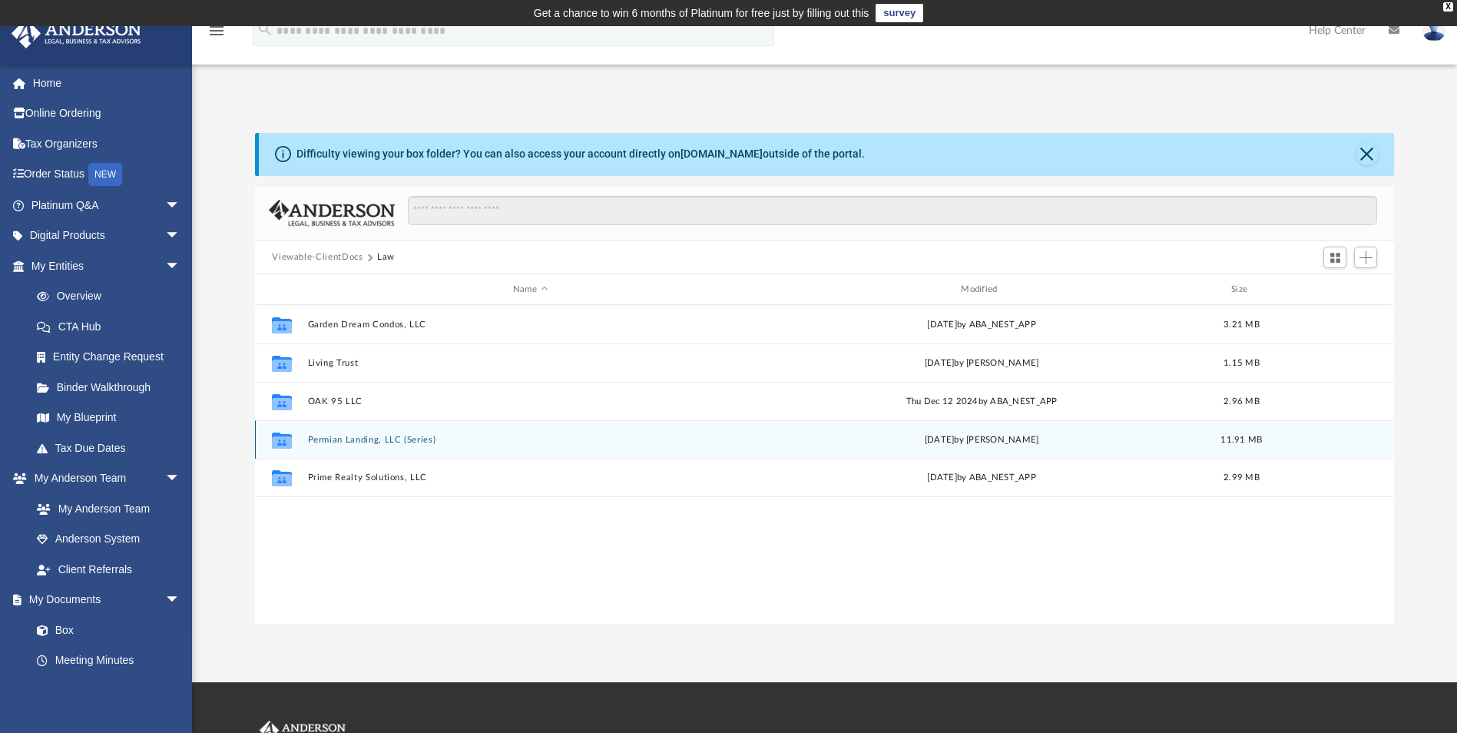
click at [318, 444] on button "Permian Landing, LLC (Series)" at bounding box center [530, 440] width 445 height 10
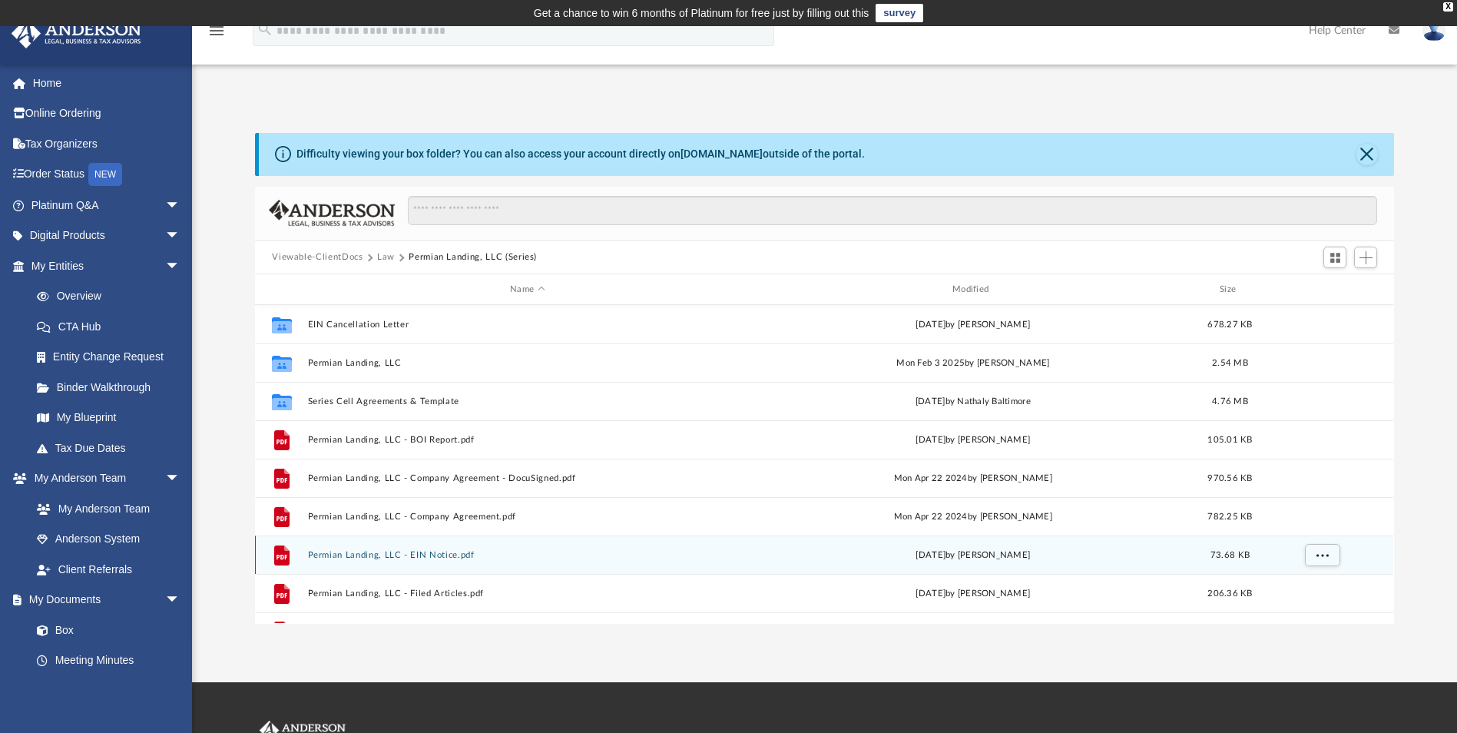
click at [393, 554] on button "Permian Landing, LLC - EIN Notice.pdf" at bounding box center [527, 555] width 439 height 10
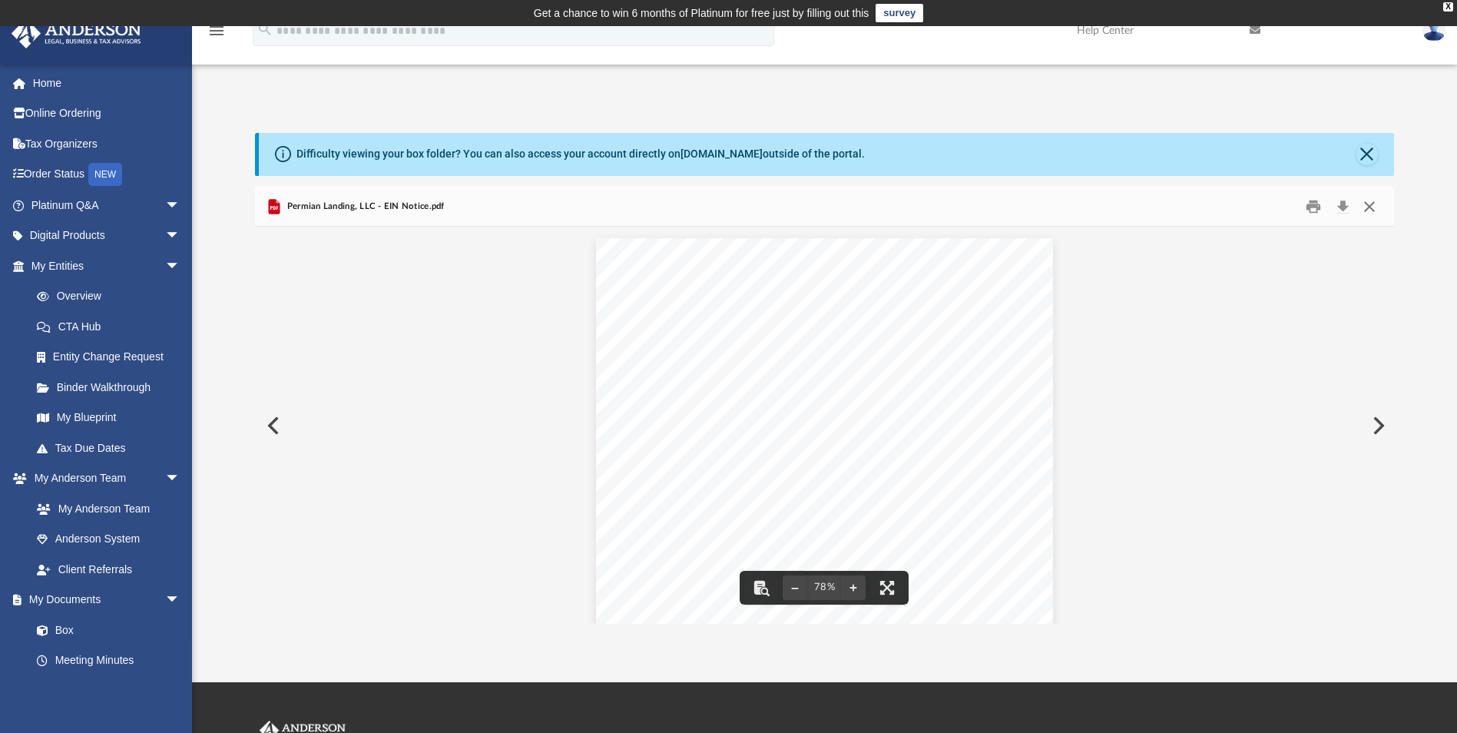
click at [1368, 205] on button "Close" at bounding box center [1369, 206] width 28 height 24
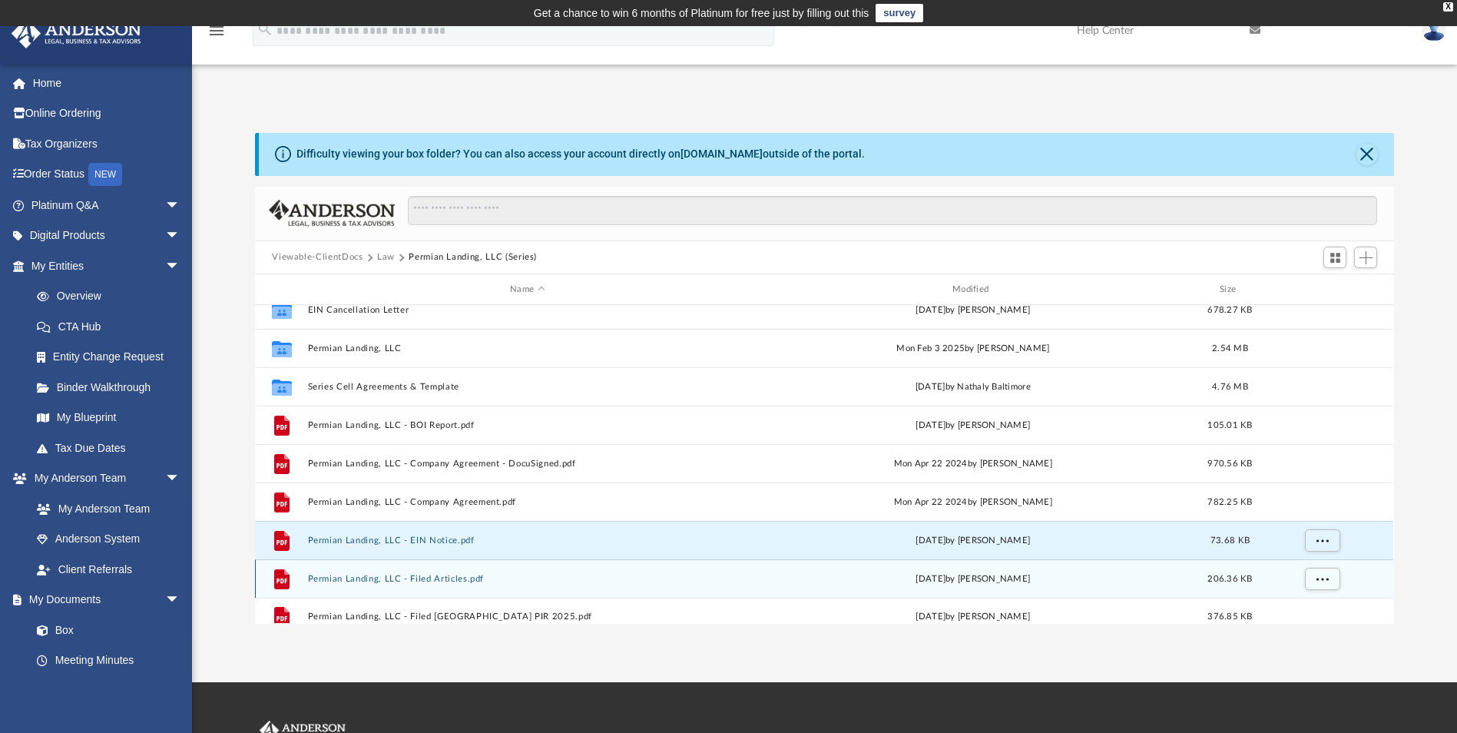
scroll to position [28, 0]
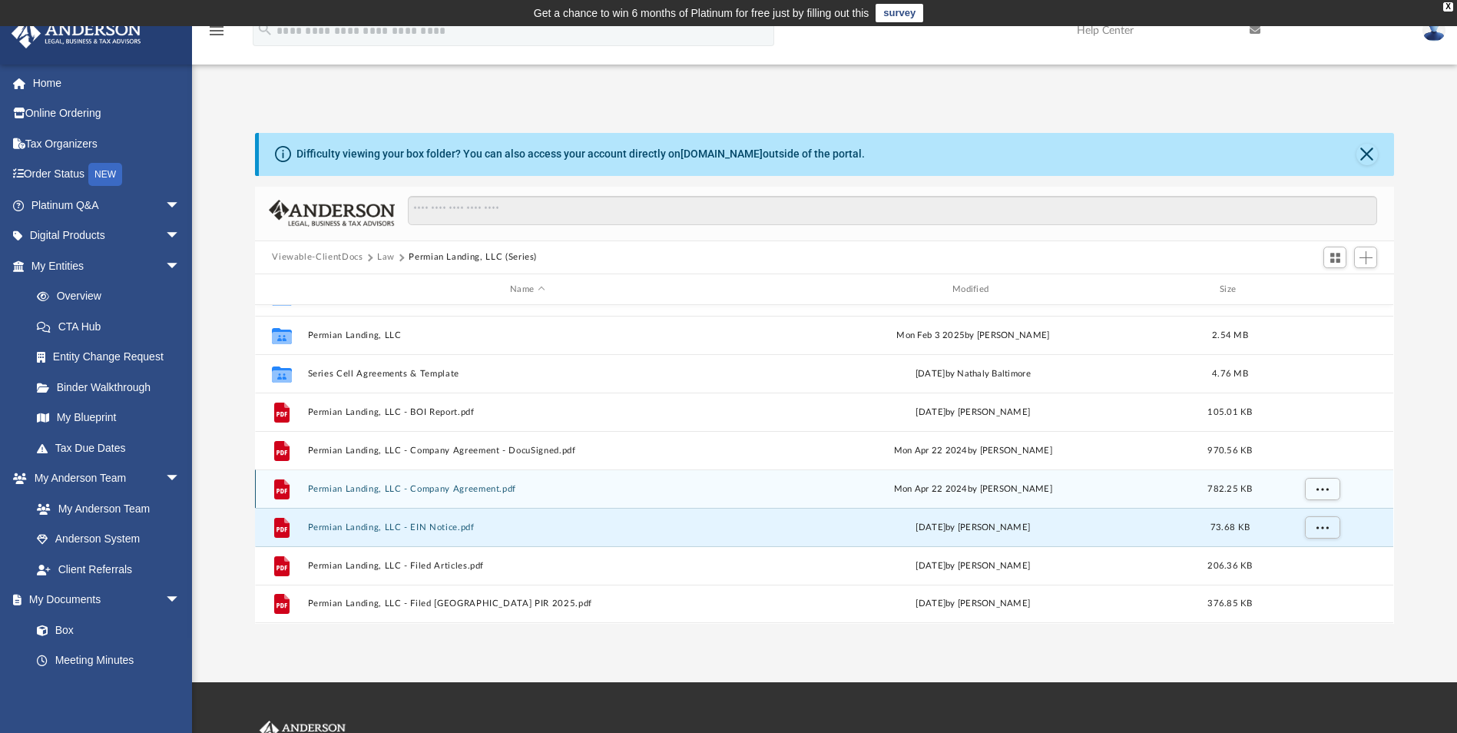
click at [446, 485] on button "Permian Landing, LLC - Company Agreement.pdf" at bounding box center [527, 489] width 439 height 10
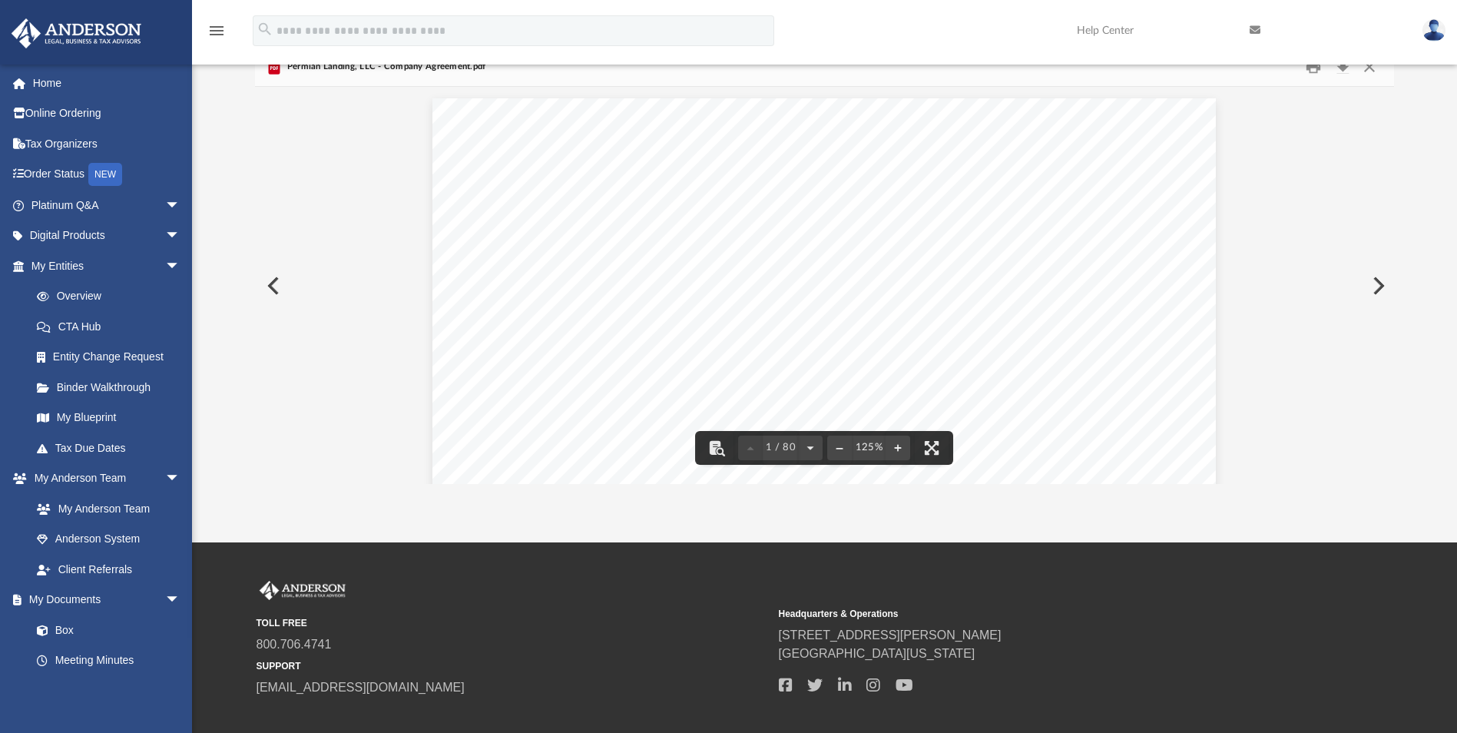
scroll to position [0, 0]
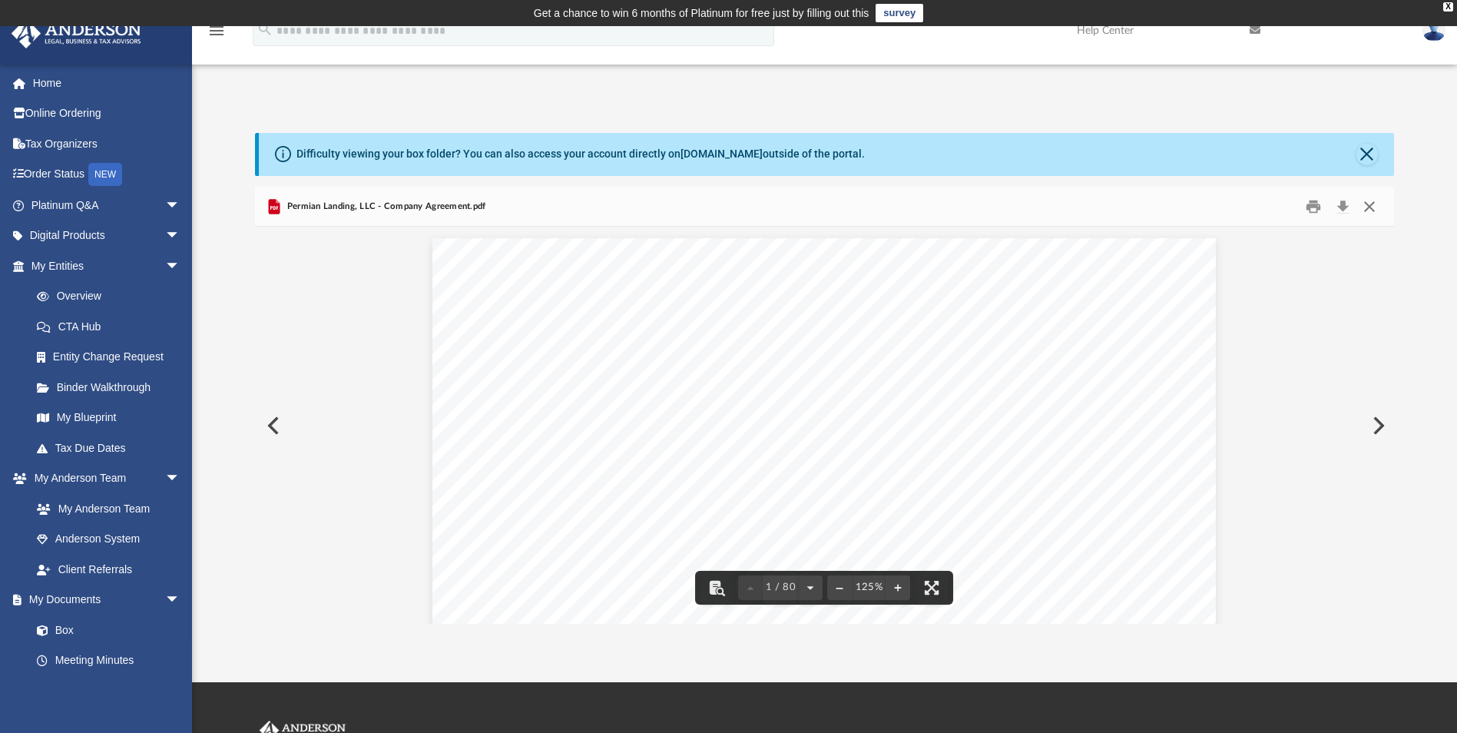
click at [1371, 200] on button "Close" at bounding box center [1369, 206] width 28 height 24
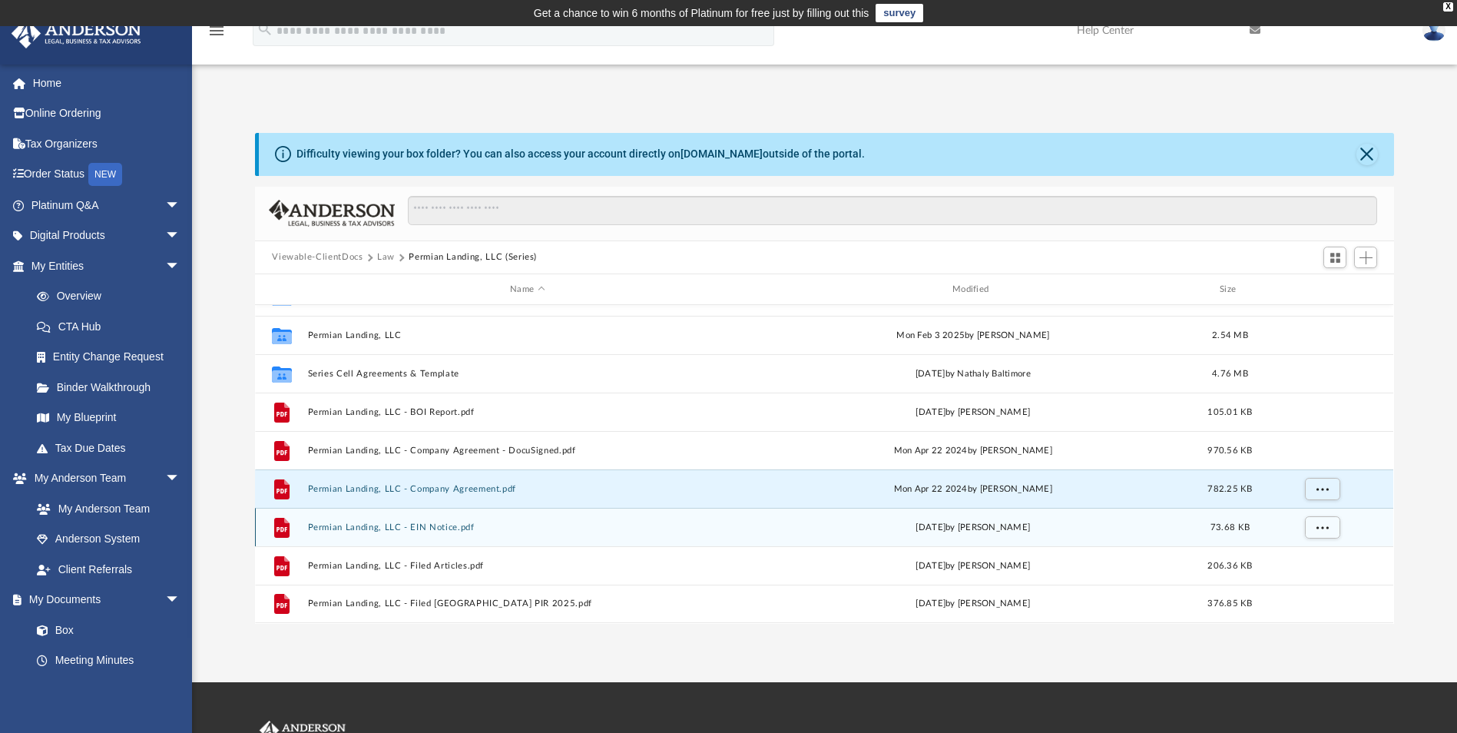
click at [369, 531] on button "Permian Landing, LLC - EIN Notice.pdf" at bounding box center [527, 527] width 439 height 10
